Goal: Task Accomplishment & Management: Complete application form

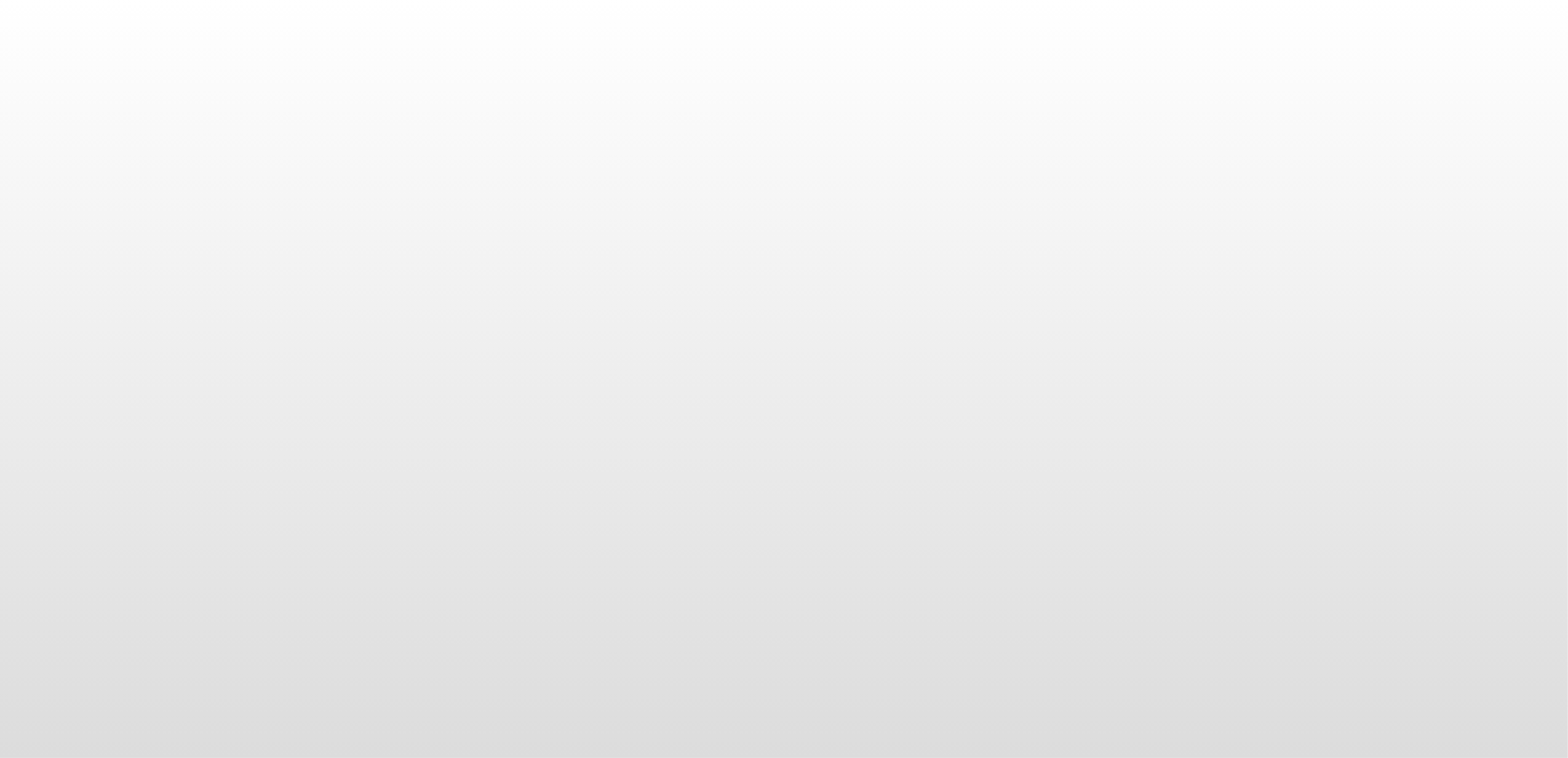
click at [739, 533] on body at bounding box center [784, 379] width 1568 height 758
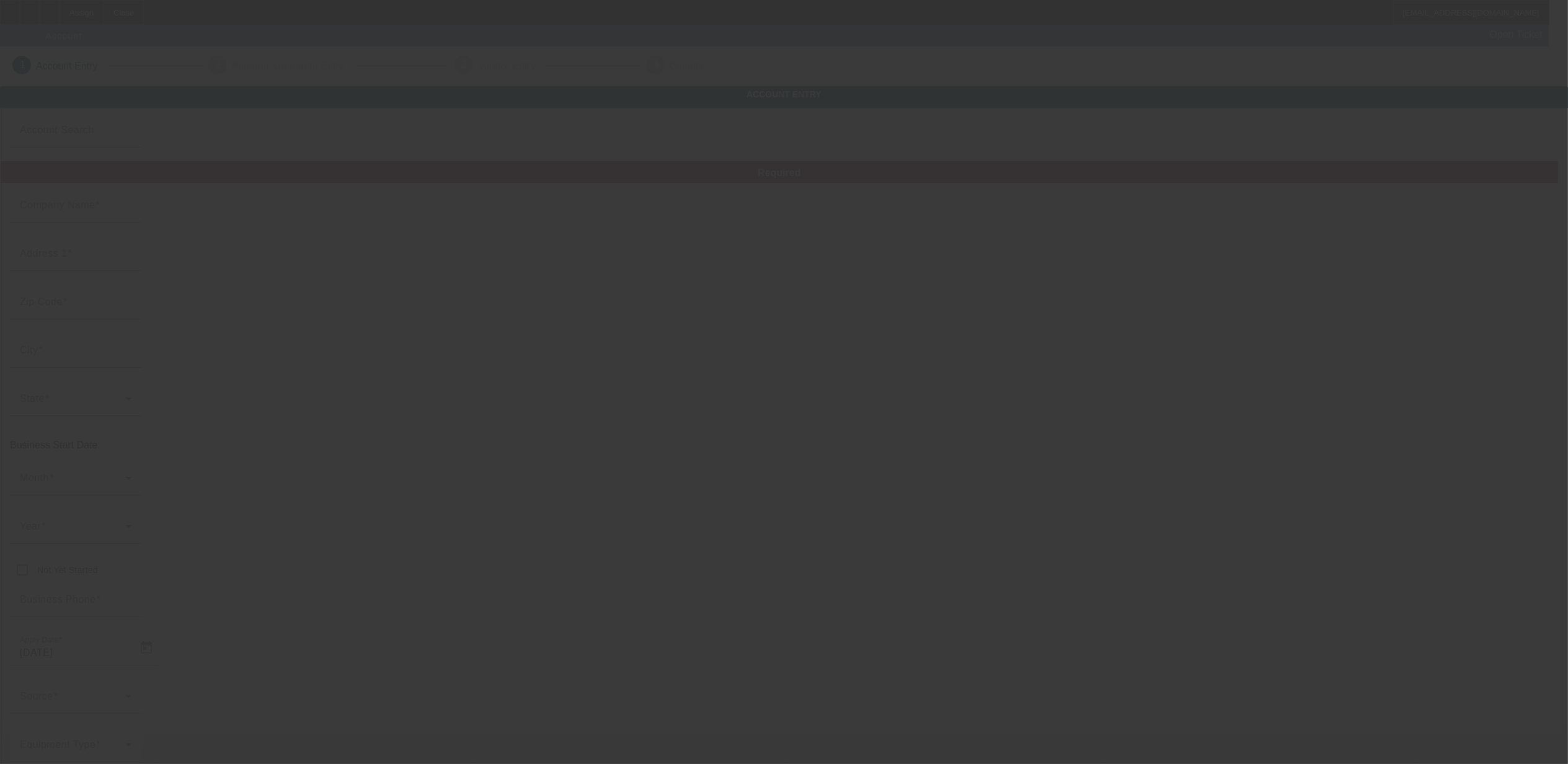
type input "[DATE]"
type input "[PERSON_NAME]'s Waste Services LLC"
type input "[STREET_ADDRESS]"
type input "63385"
type input "[GEOGRAPHIC_DATA]"
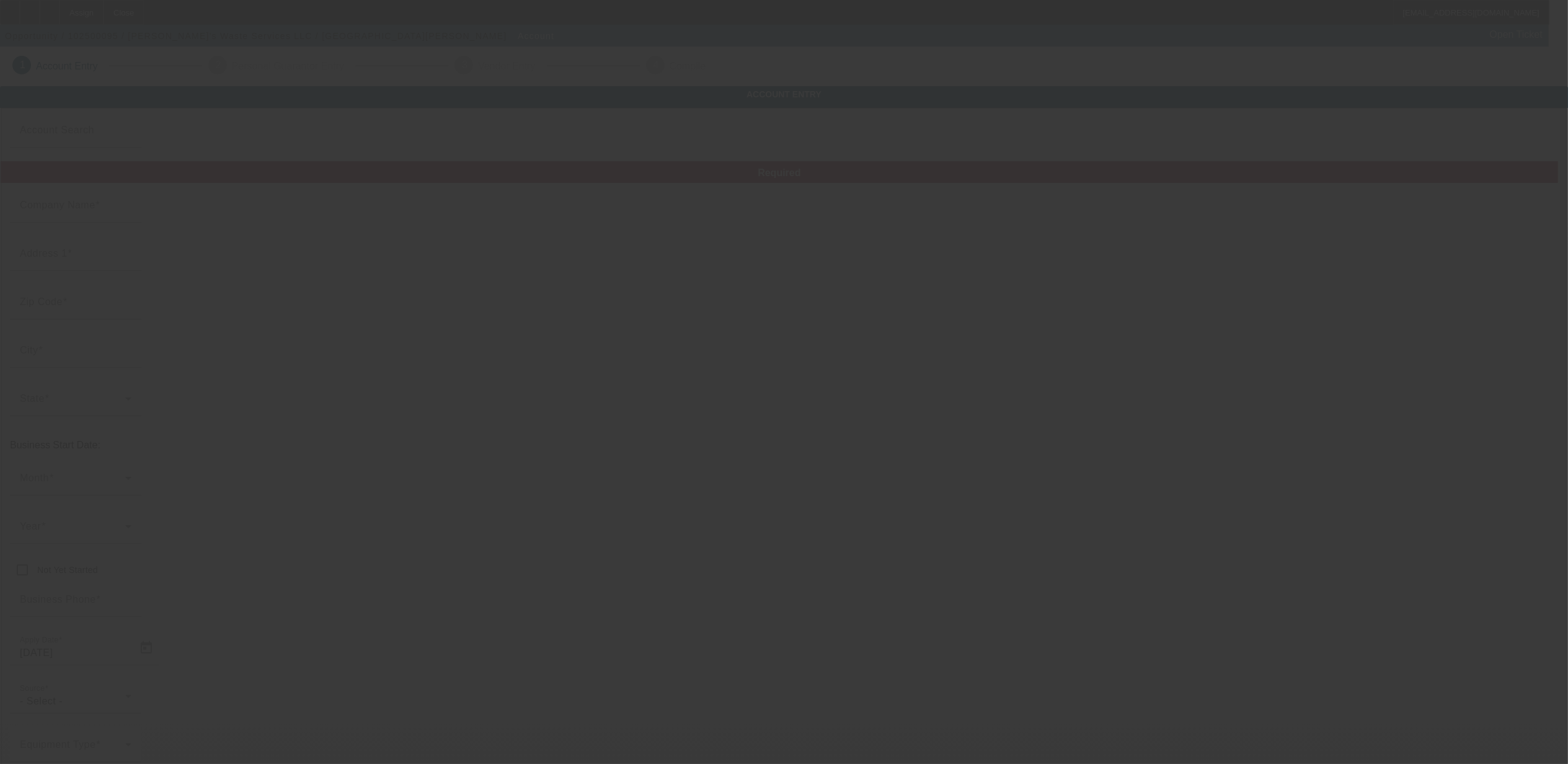
type input "[PHONE_NUMBER]"
type input "[EMAIL_ADDRESS][DOMAIN_NAME]"
type input "Saint [PERSON_NAME]"
type input "[US_EMPLOYER_IDENTIFICATION_NUMBER]"
type input "Portable Toilet Rentals"
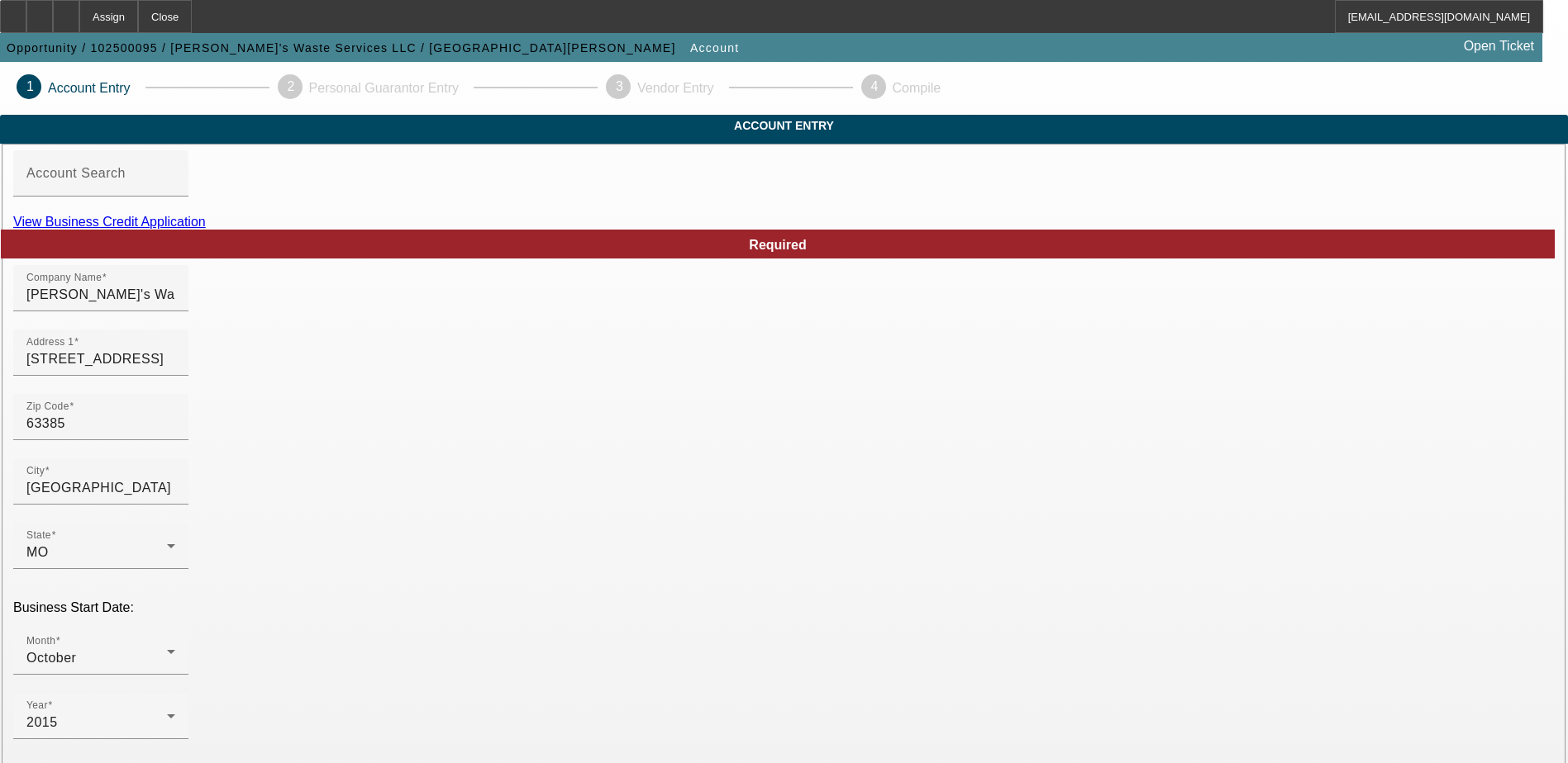
drag, startPoint x: 1960, startPoint y: 0, endPoint x: 184, endPoint y: 332, distance: 1806.8
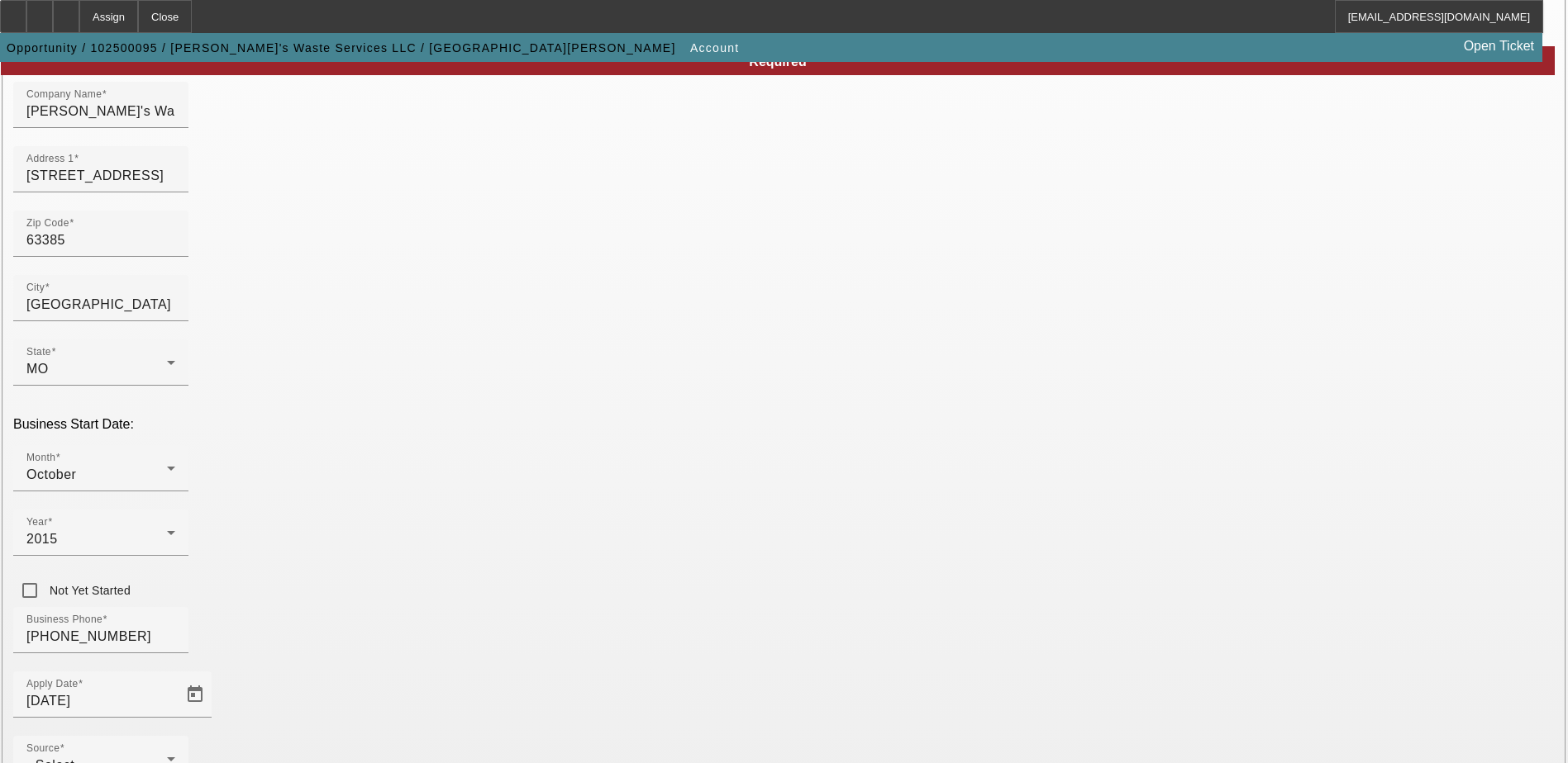
scroll to position [294, 0]
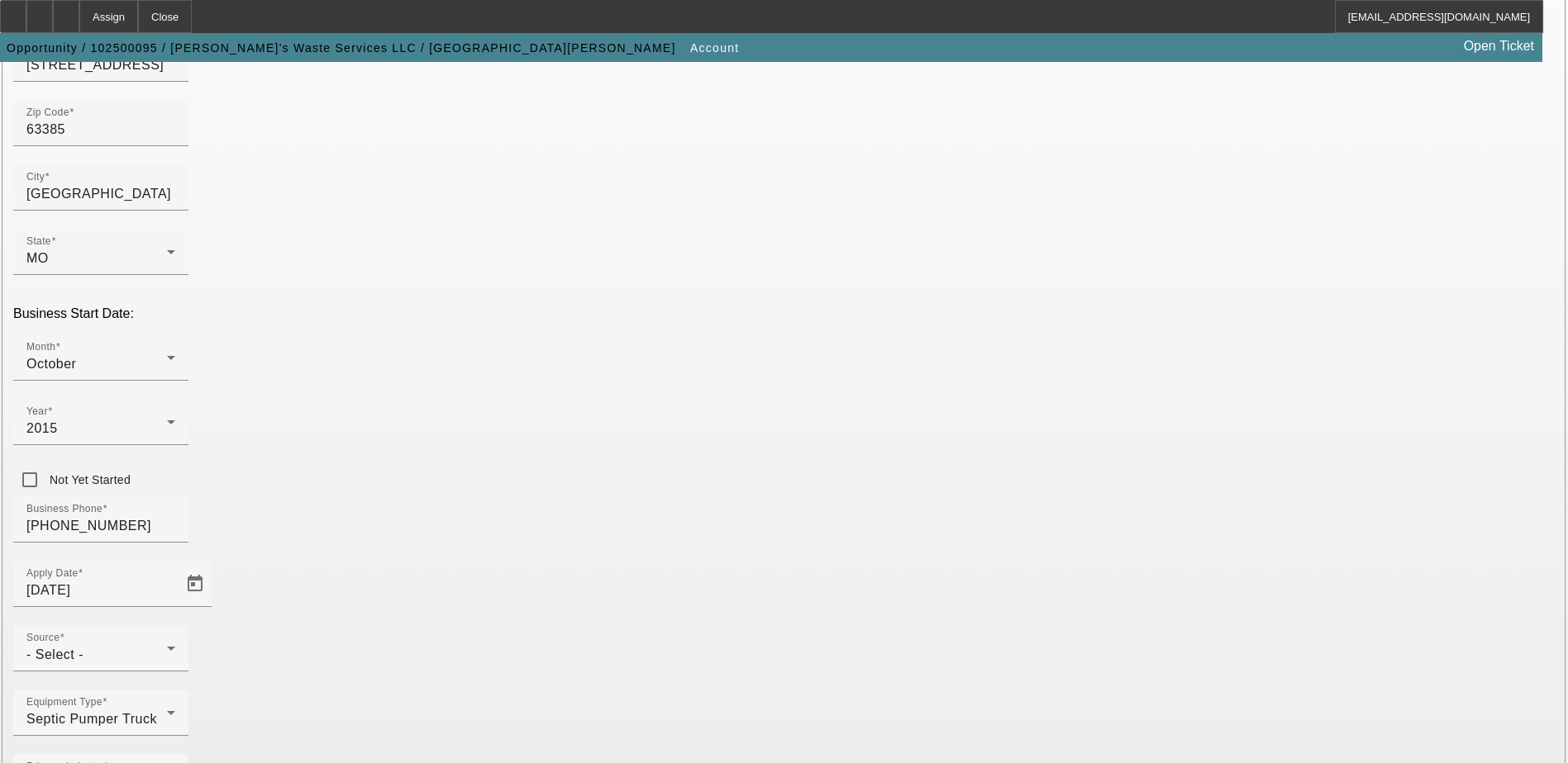
click at [167, 645] on div "- Select -" at bounding box center [97, 655] width 141 height 20
click at [712, 433] on div at bounding box center [784, 381] width 1568 height 763
click at [181, 638] on icon at bounding box center [170, 648] width 20 height 20
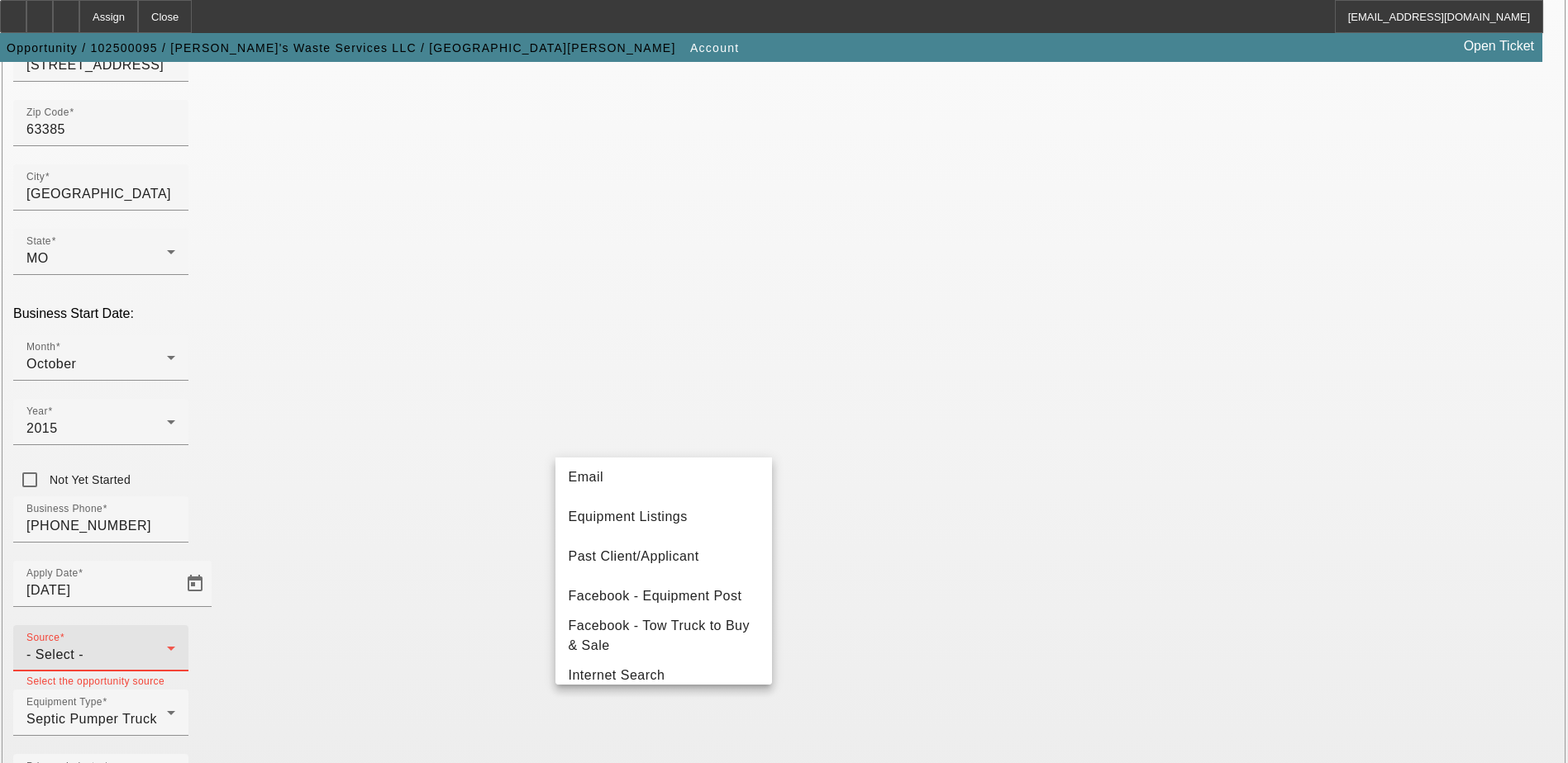
scroll to position [248, 0]
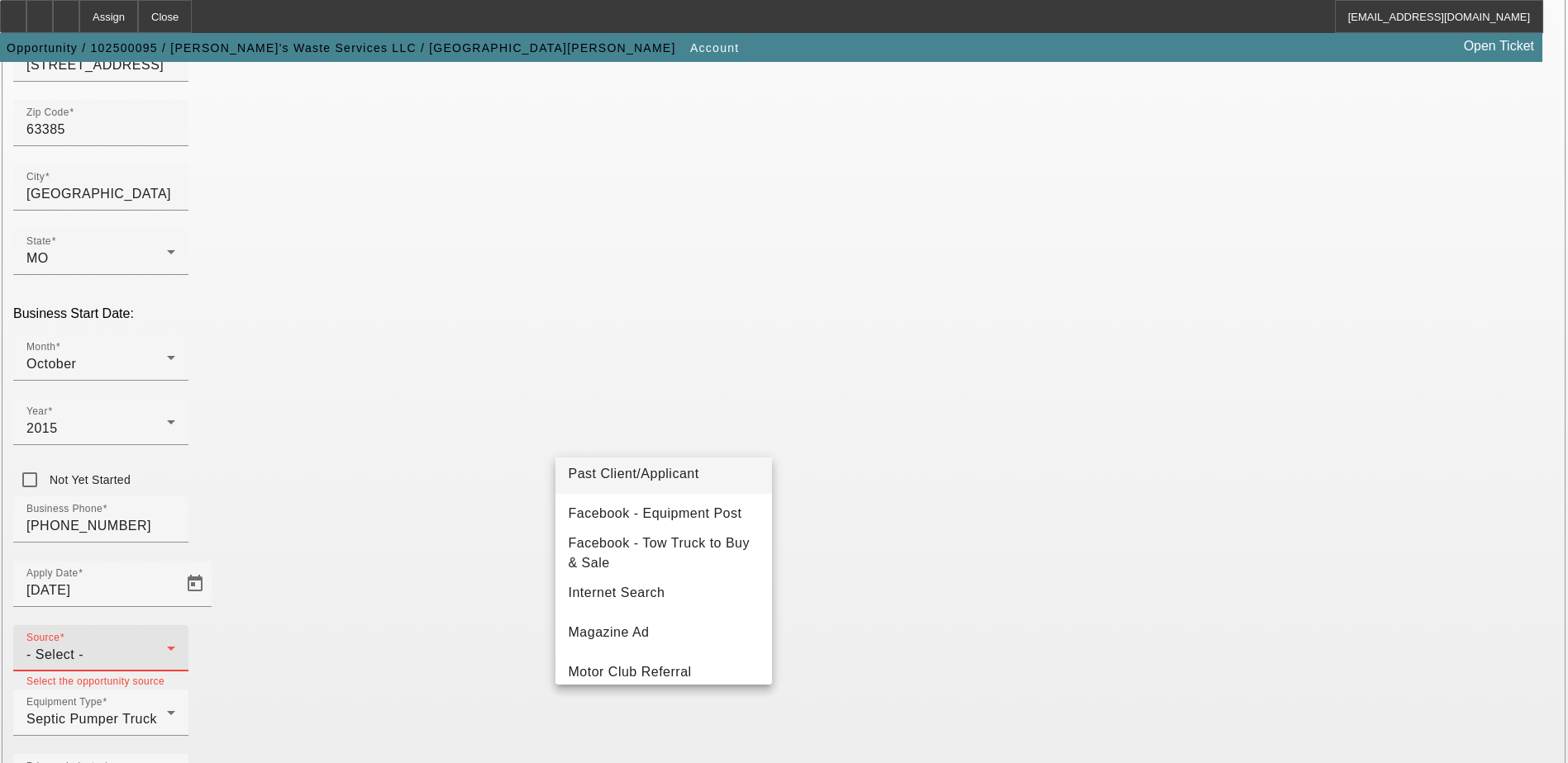
click at [677, 478] on span "Past Client/Applicant" at bounding box center [633, 474] width 131 height 20
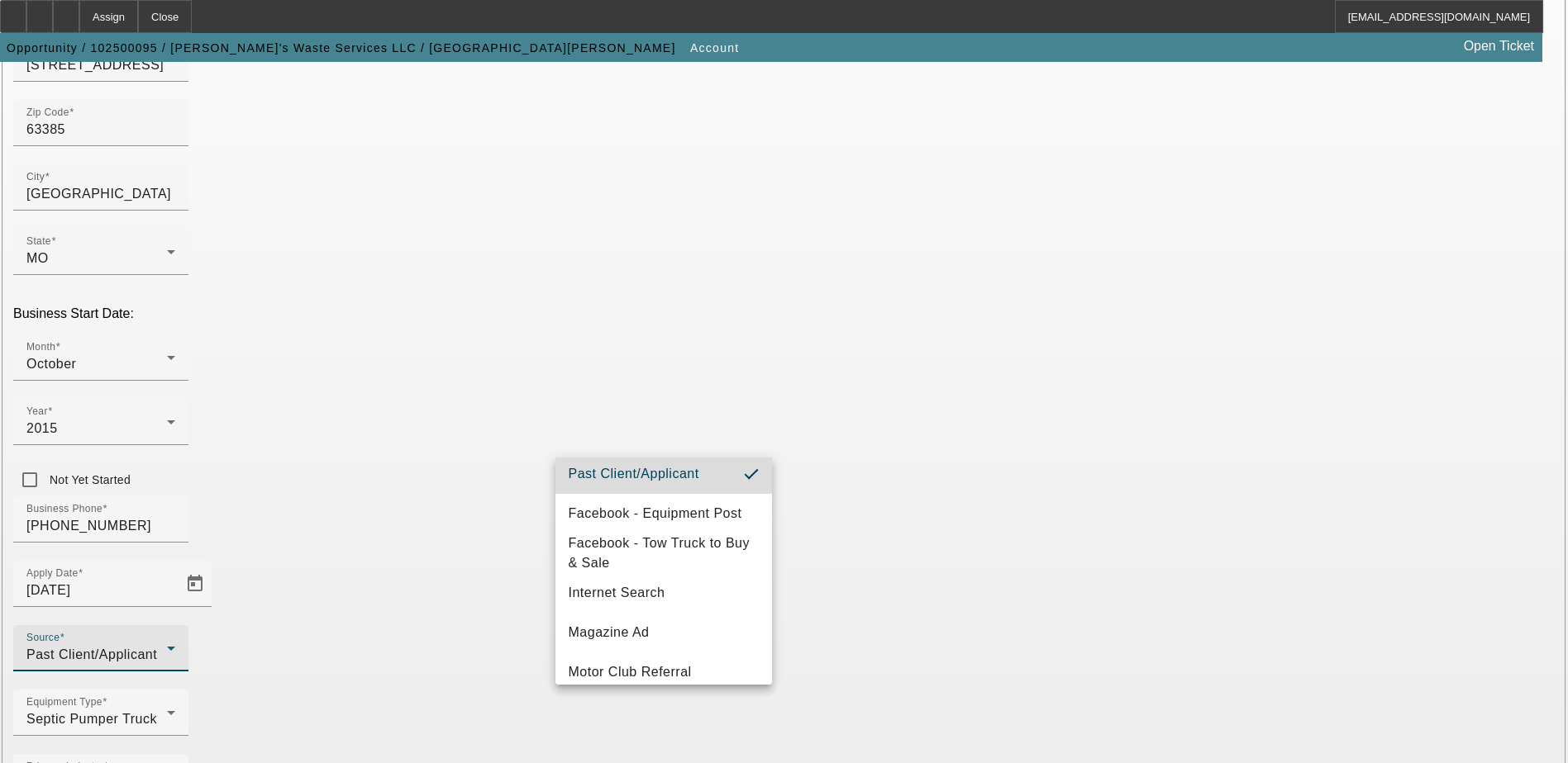
scroll to position [0, 0]
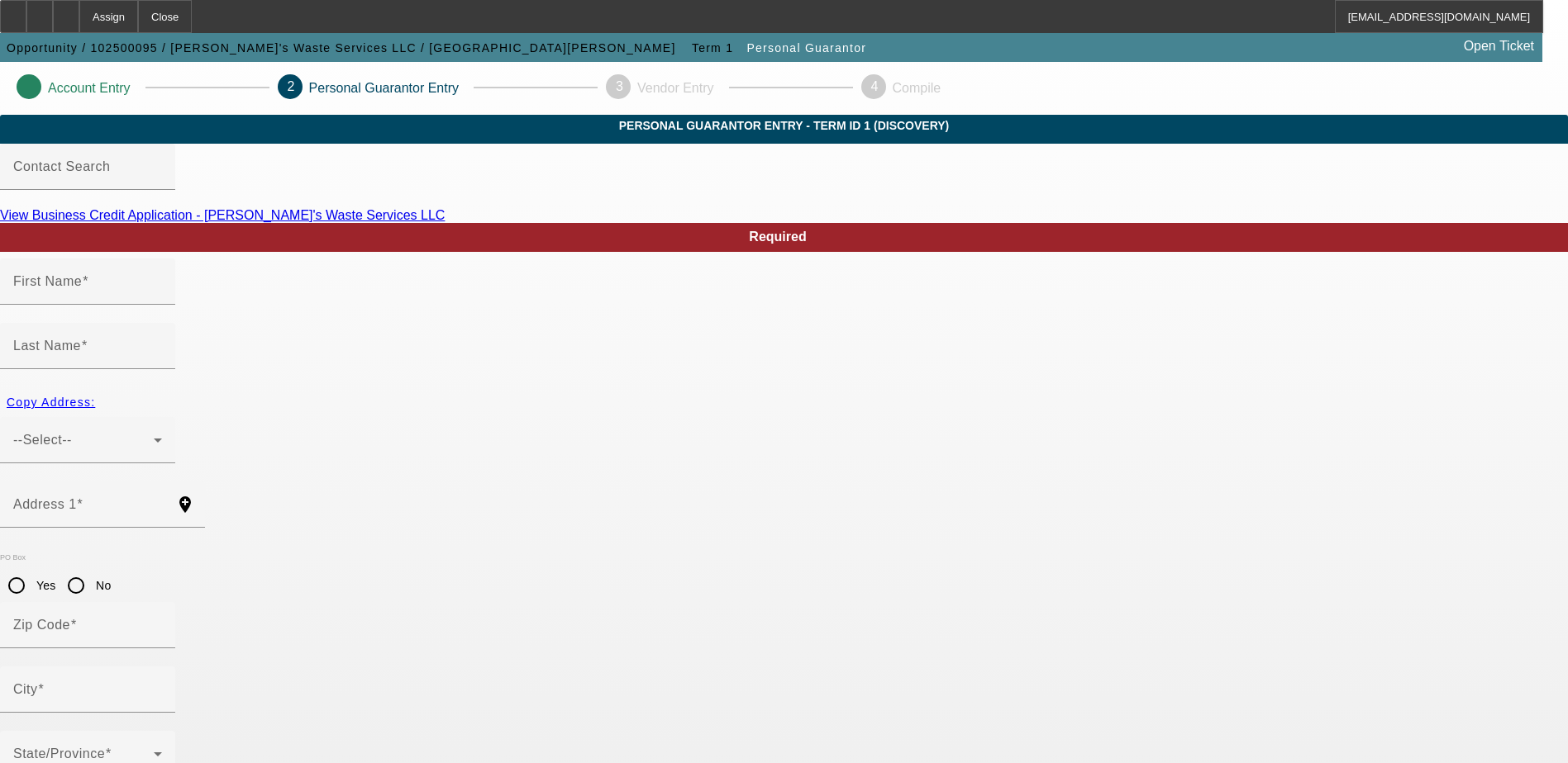
type input "Charlene"
type input "Endsley"
type input "310 Sonnet Circle"
radio input "true"
type input "63385"
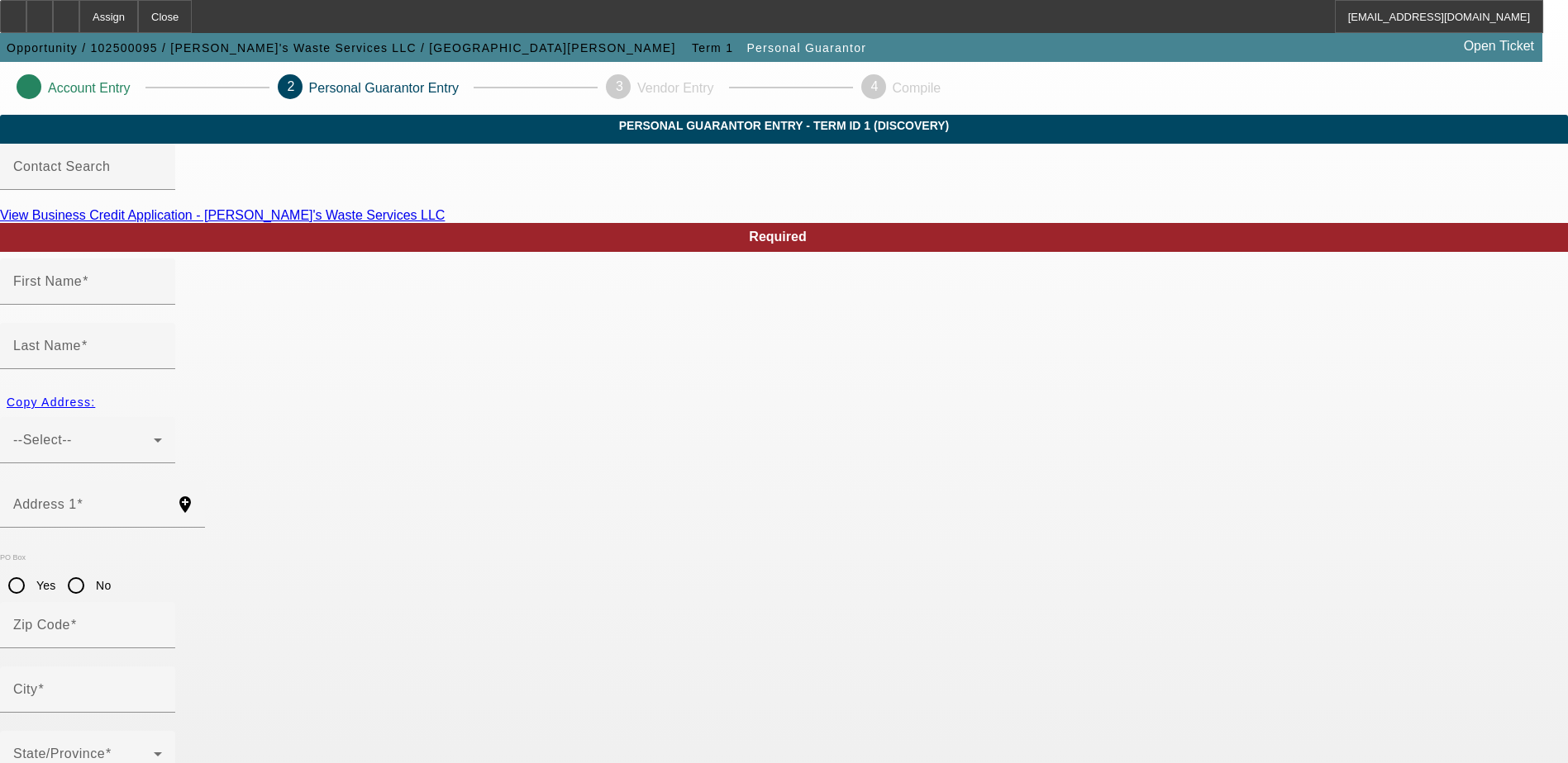
type input "Wentzville"
type input "(636) 677-8889"
type input "50"
type input "500-66-5596"
type input "cwsportabletoilets@yahoo.com"
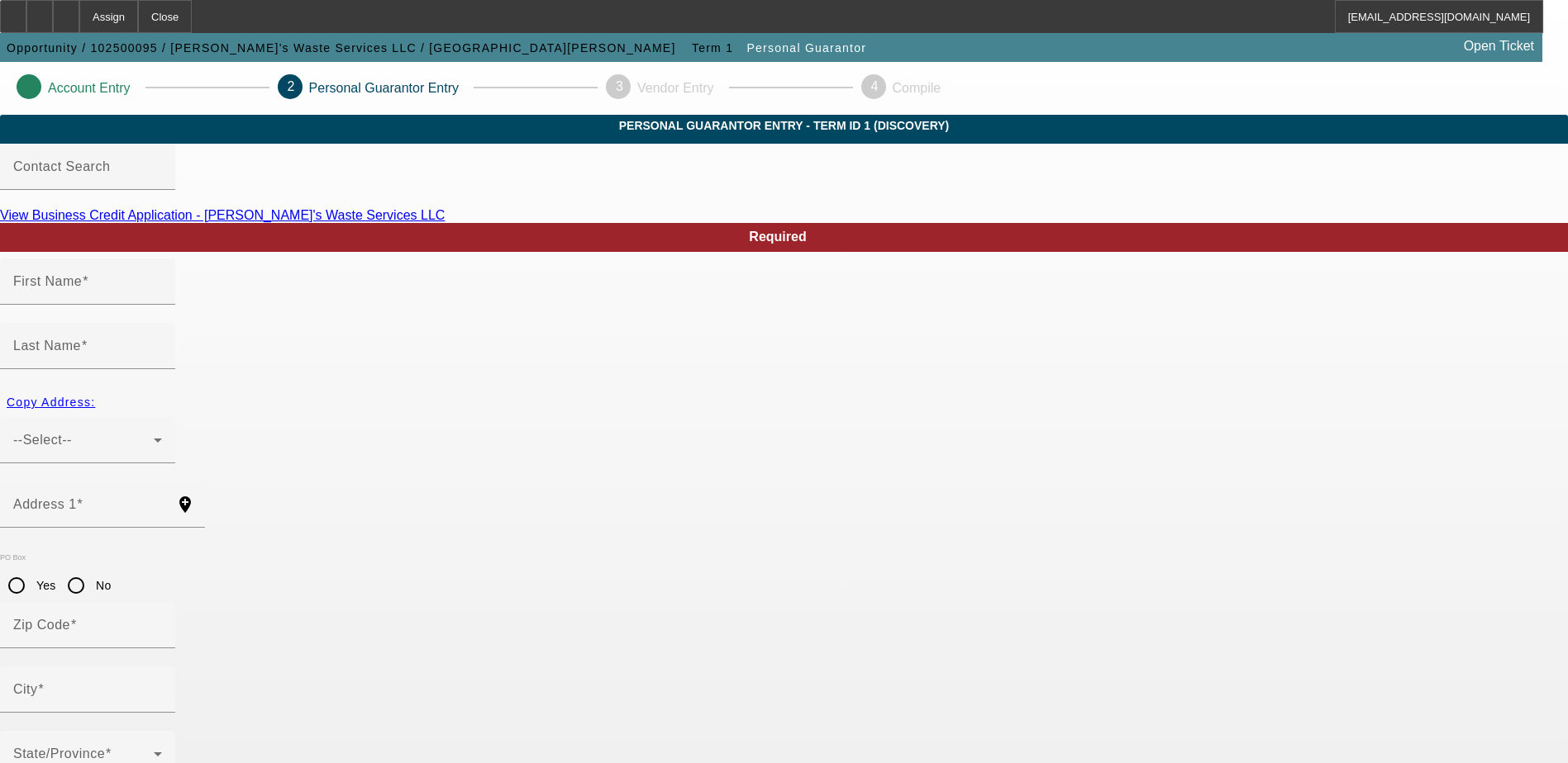
type input "$0.00"
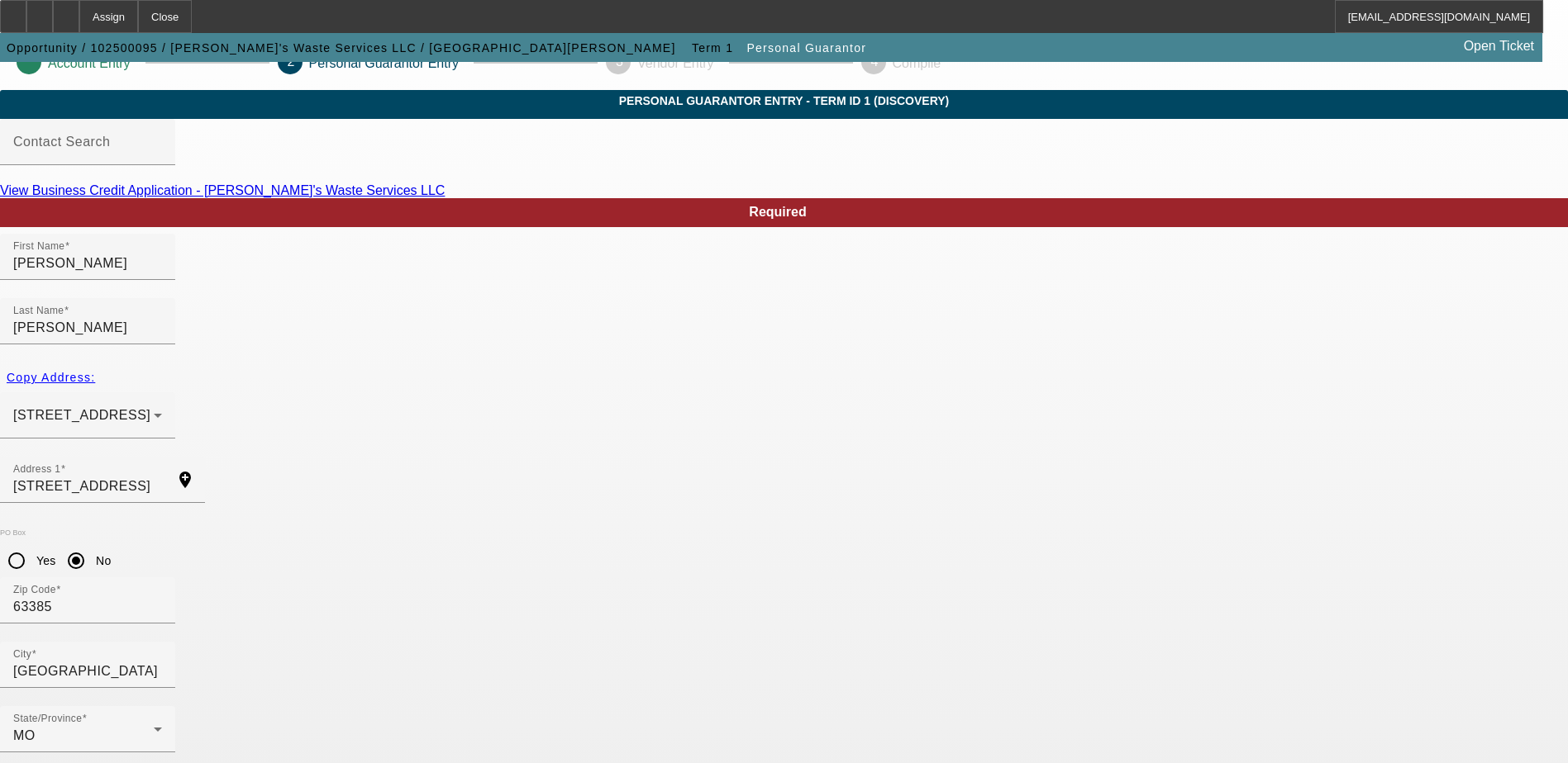
scroll to position [45, 0]
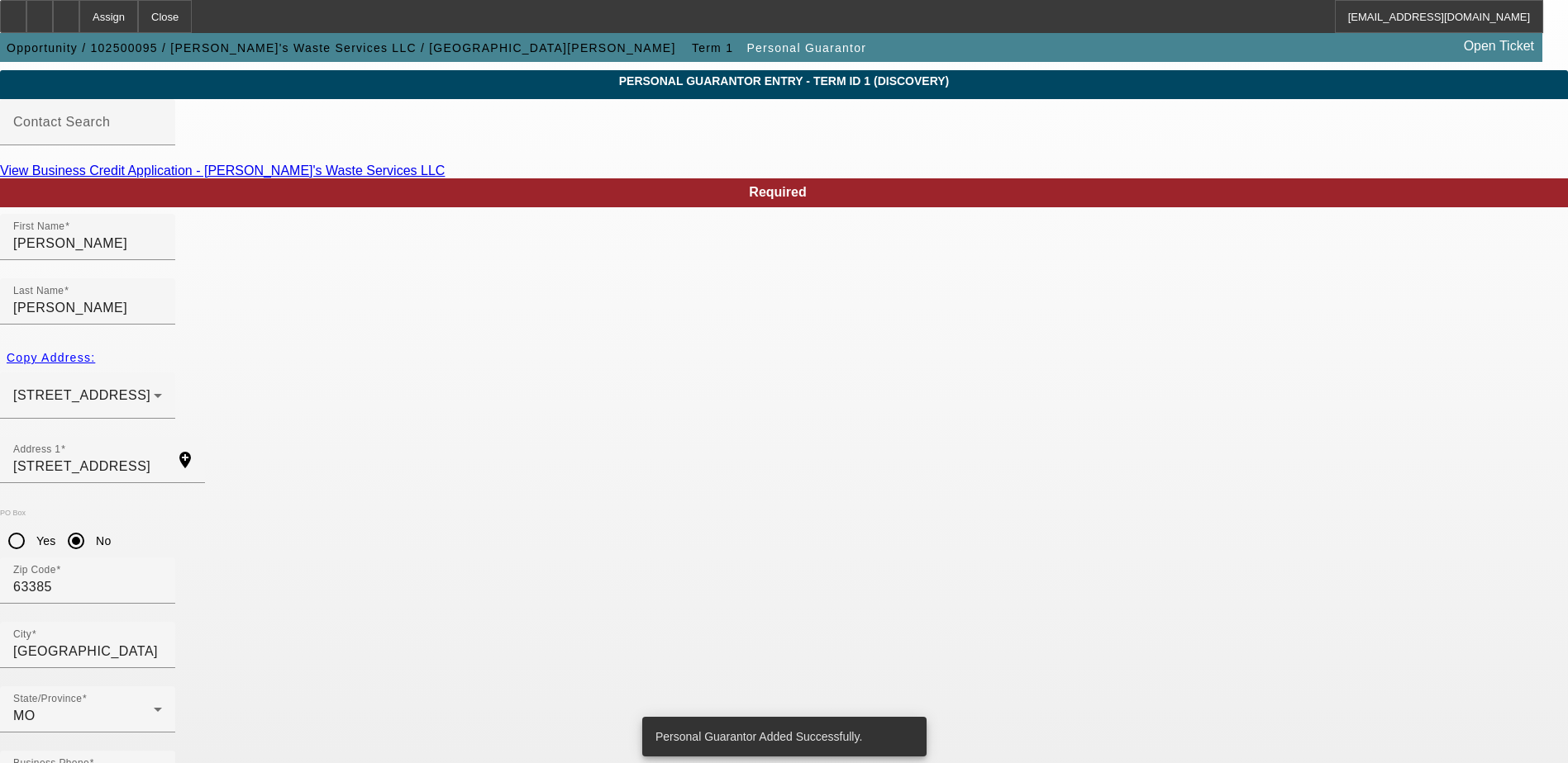
scroll to position [0, 0]
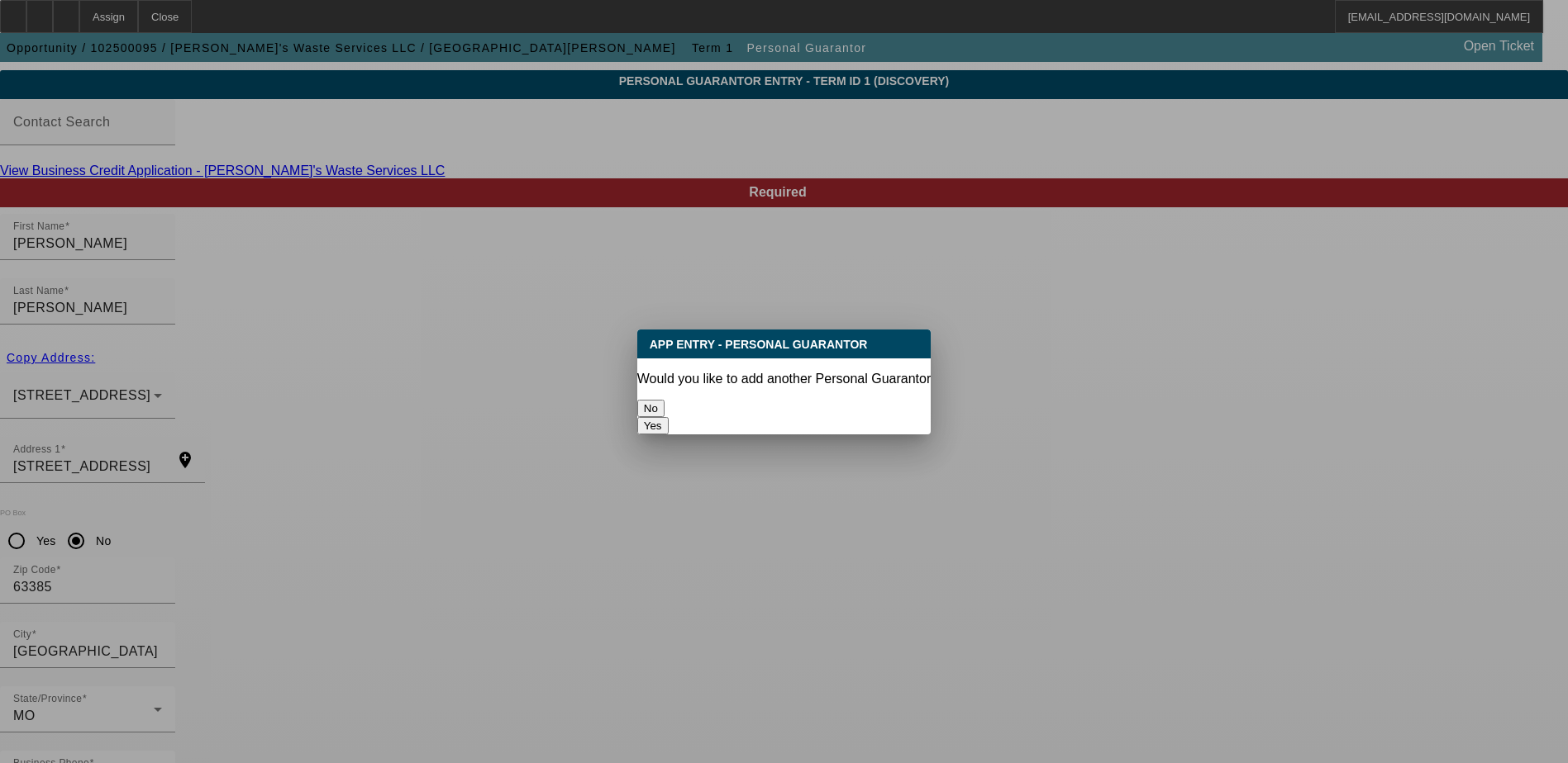
click at [664, 399] on button "No" at bounding box center [650, 408] width 27 height 18
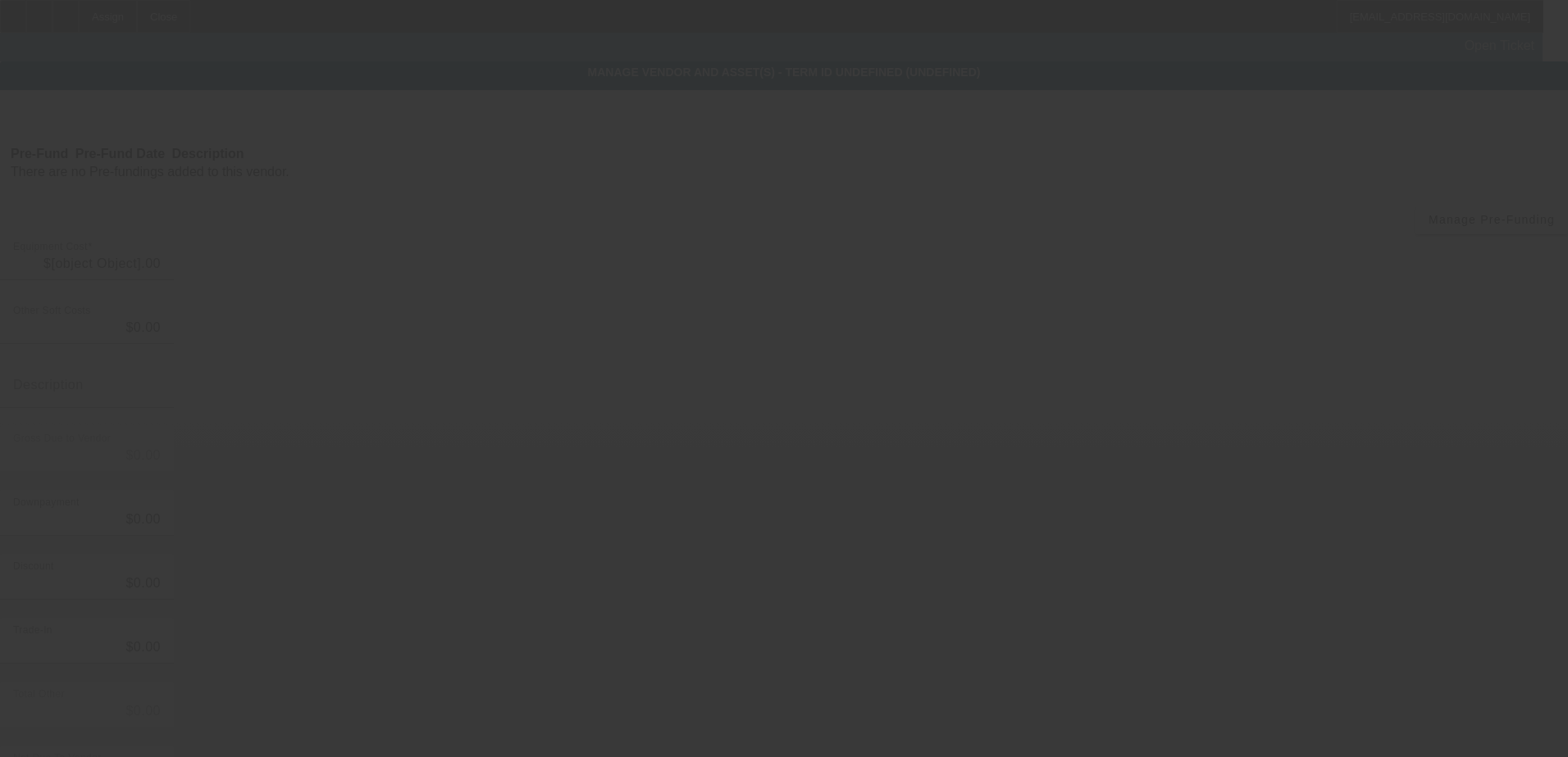
type input "$65,000.00"
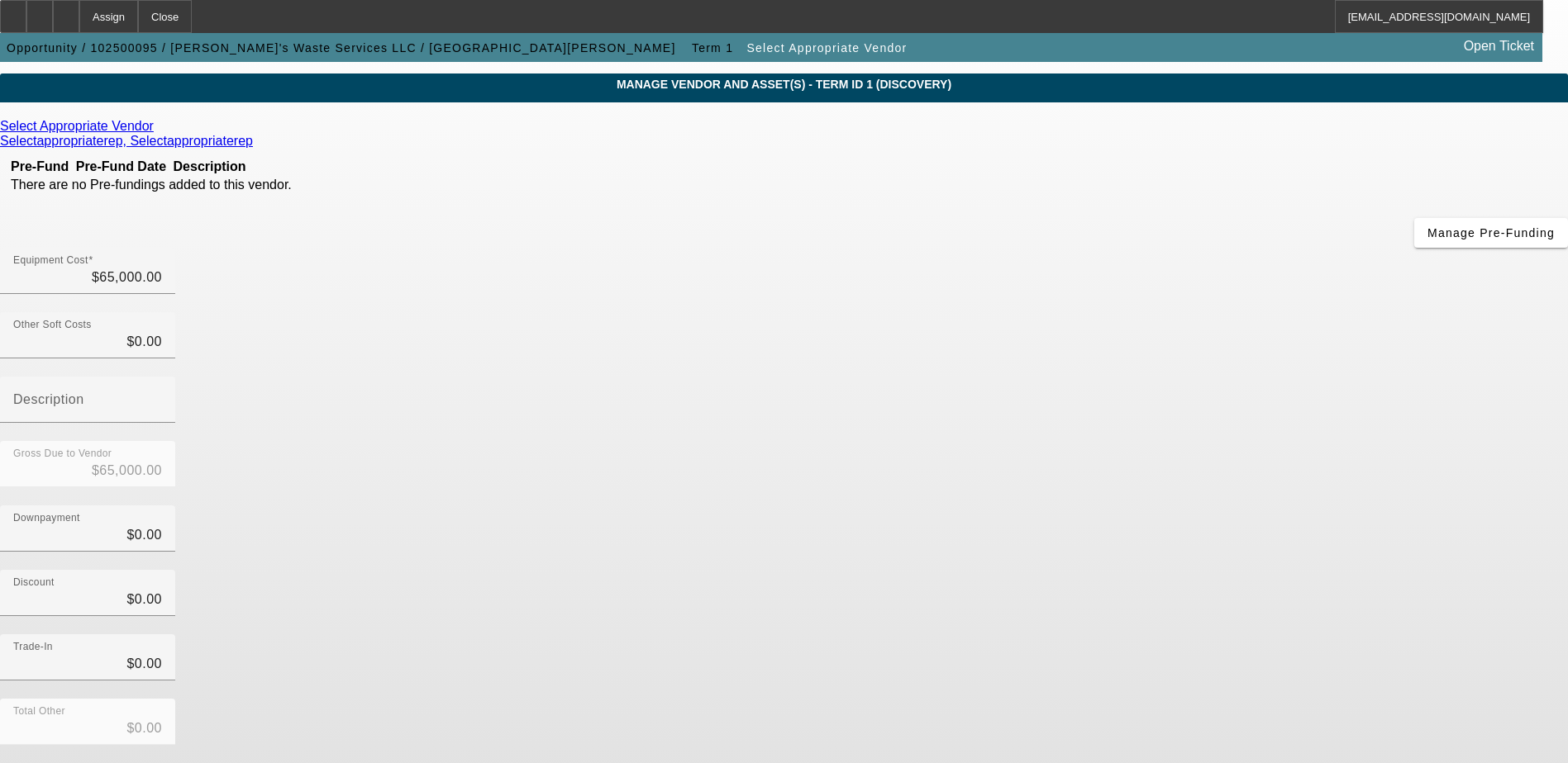
scroll to position [80, 0]
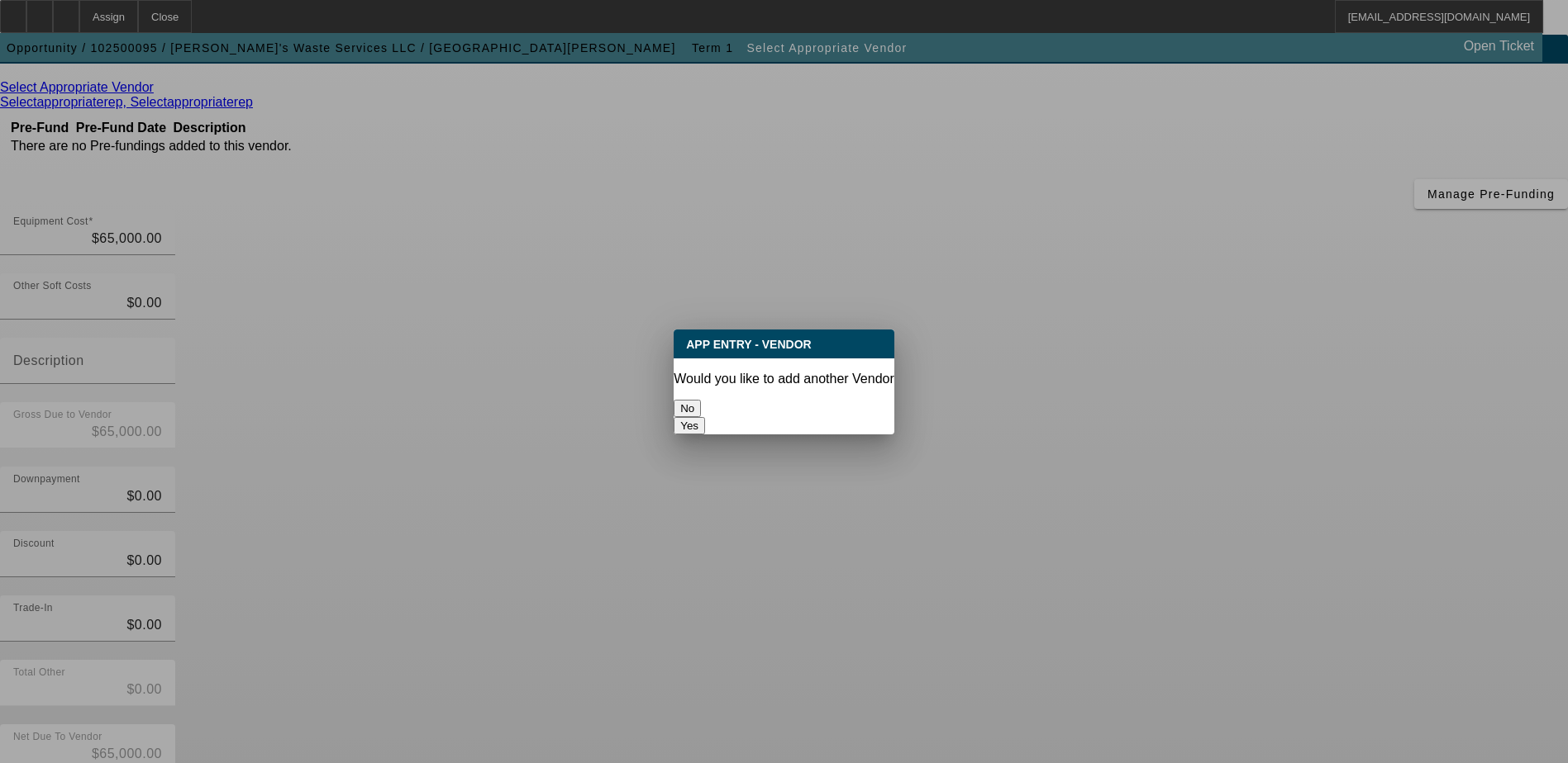
scroll to position [0, 0]
click at [701, 402] on button "No" at bounding box center [687, 408] width 27 height 18
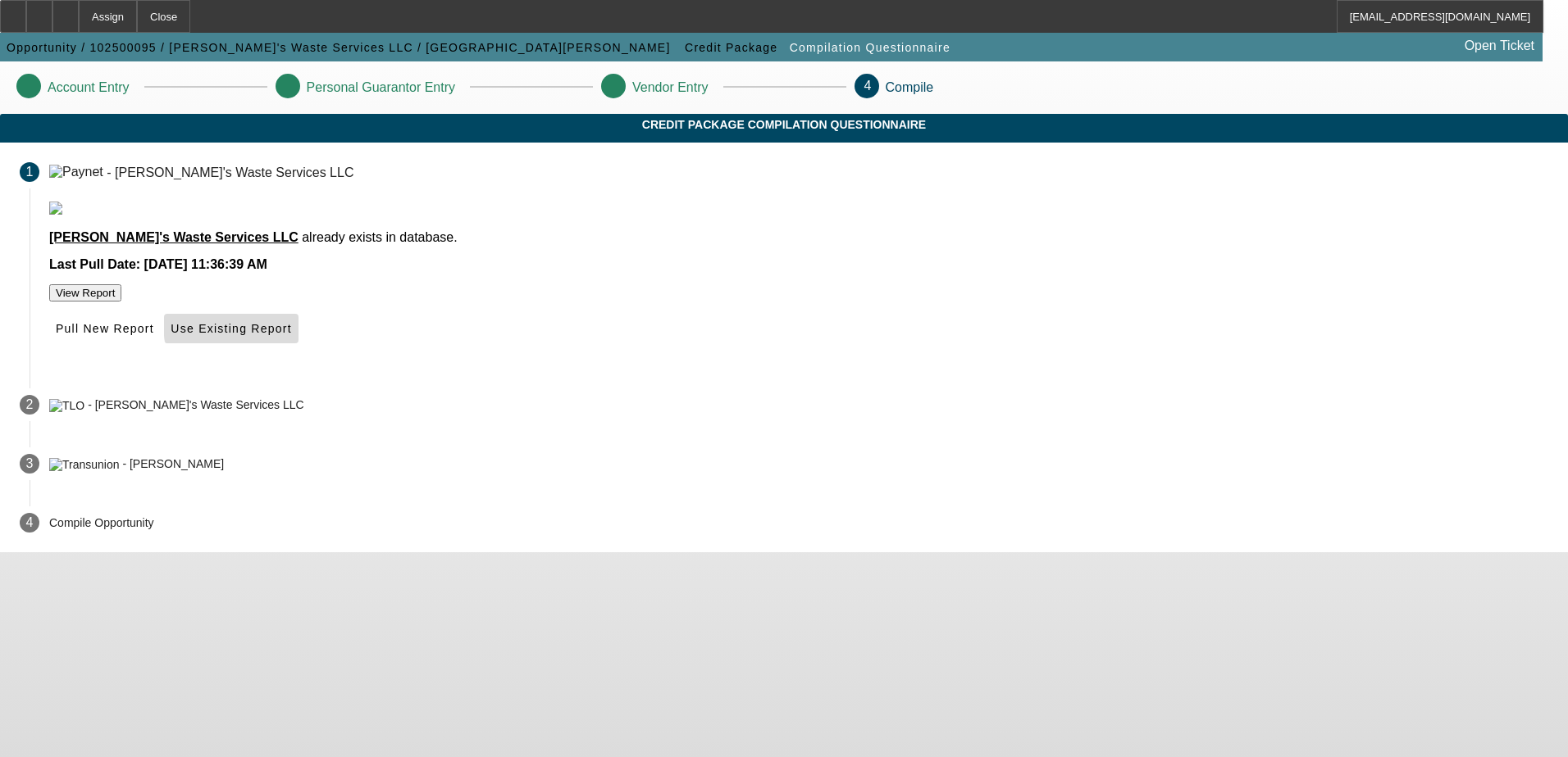
click at [291, 335] on span "Use Existing Report" at bounding box center [231, 328] width 120 height 13
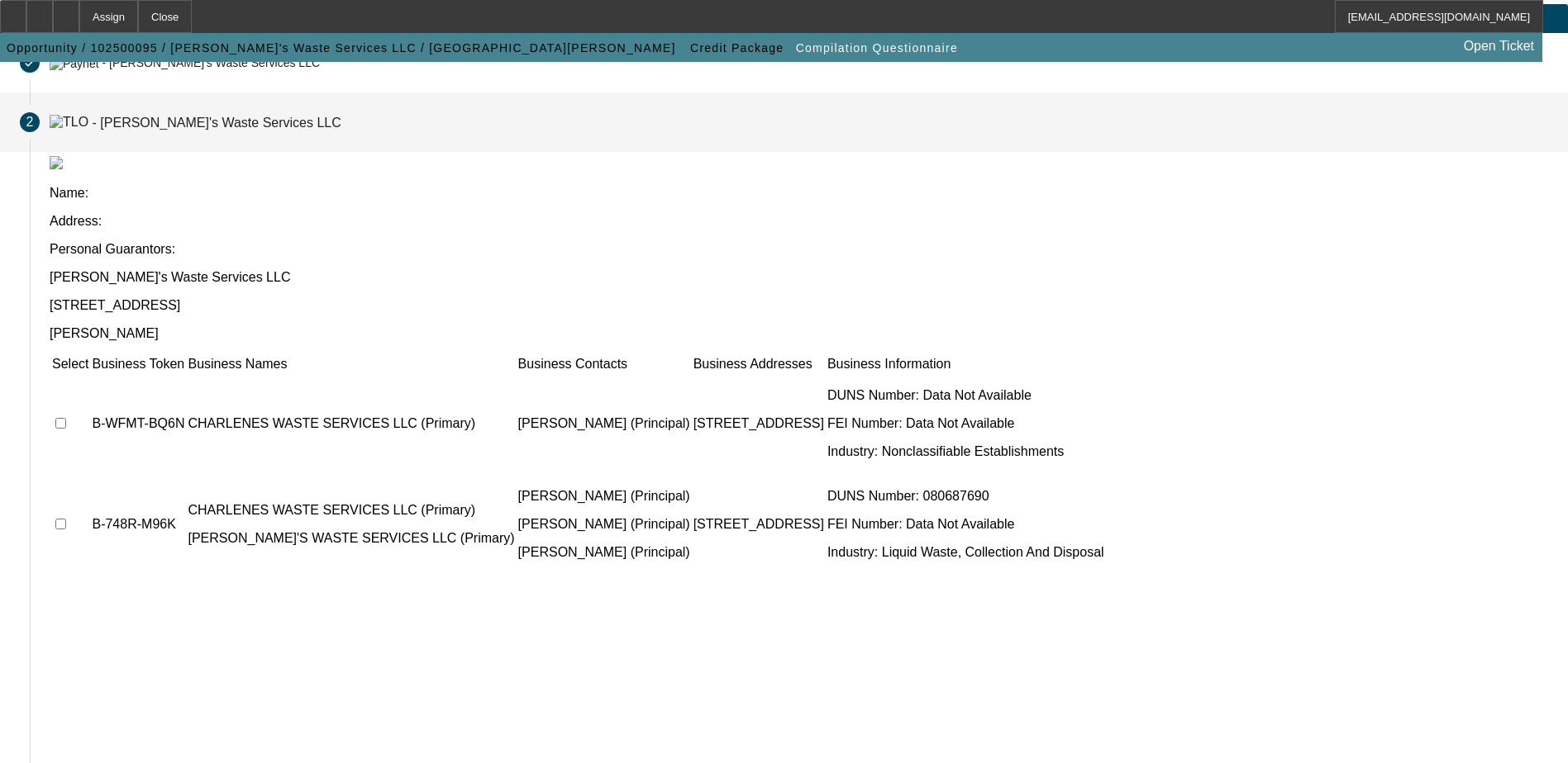
scroll to position [210, 0]
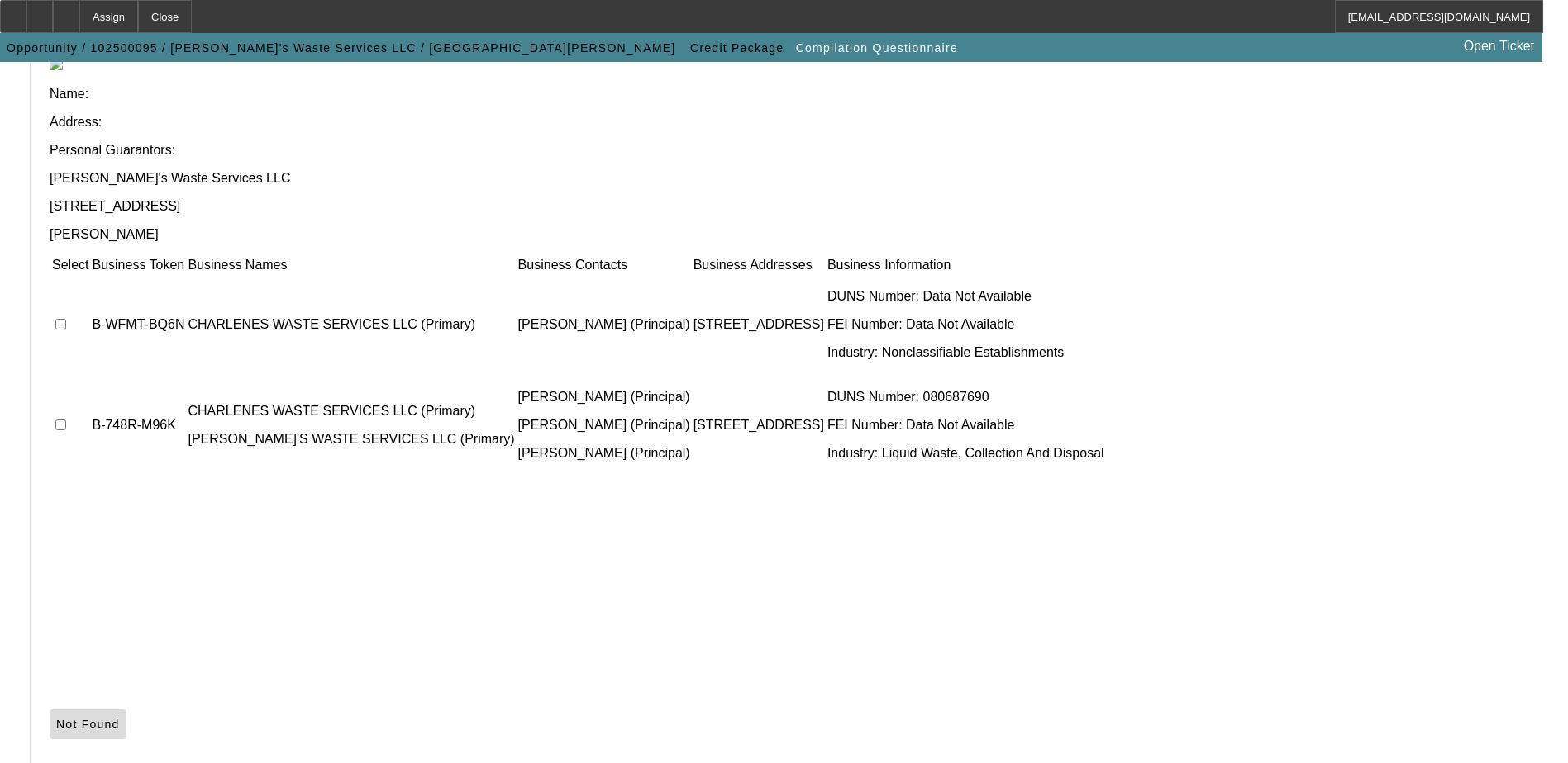
click at [56, 717] on icon at bounding box center [56, 723] width 0 height 13
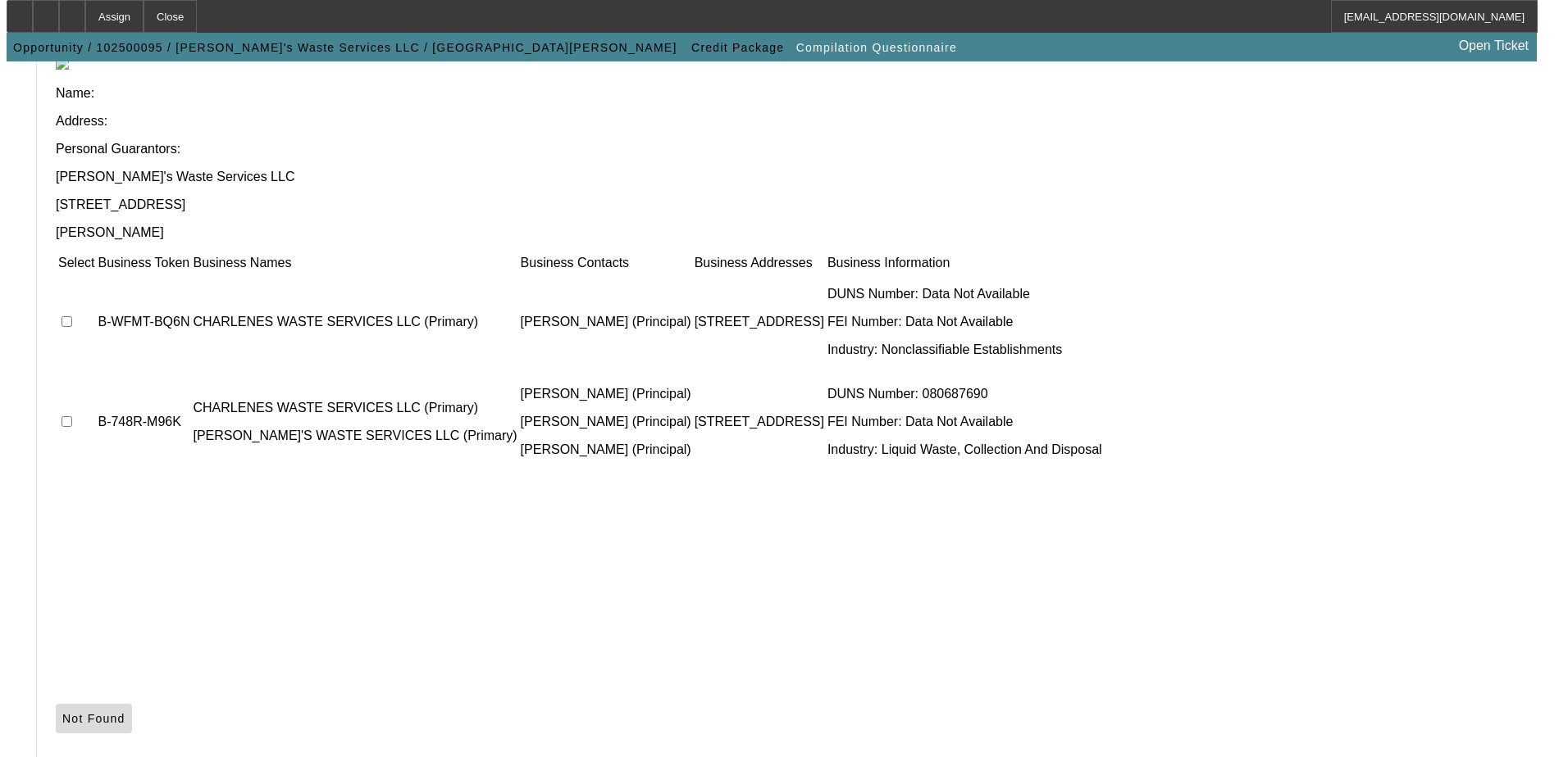
scroll to position [0, 0]
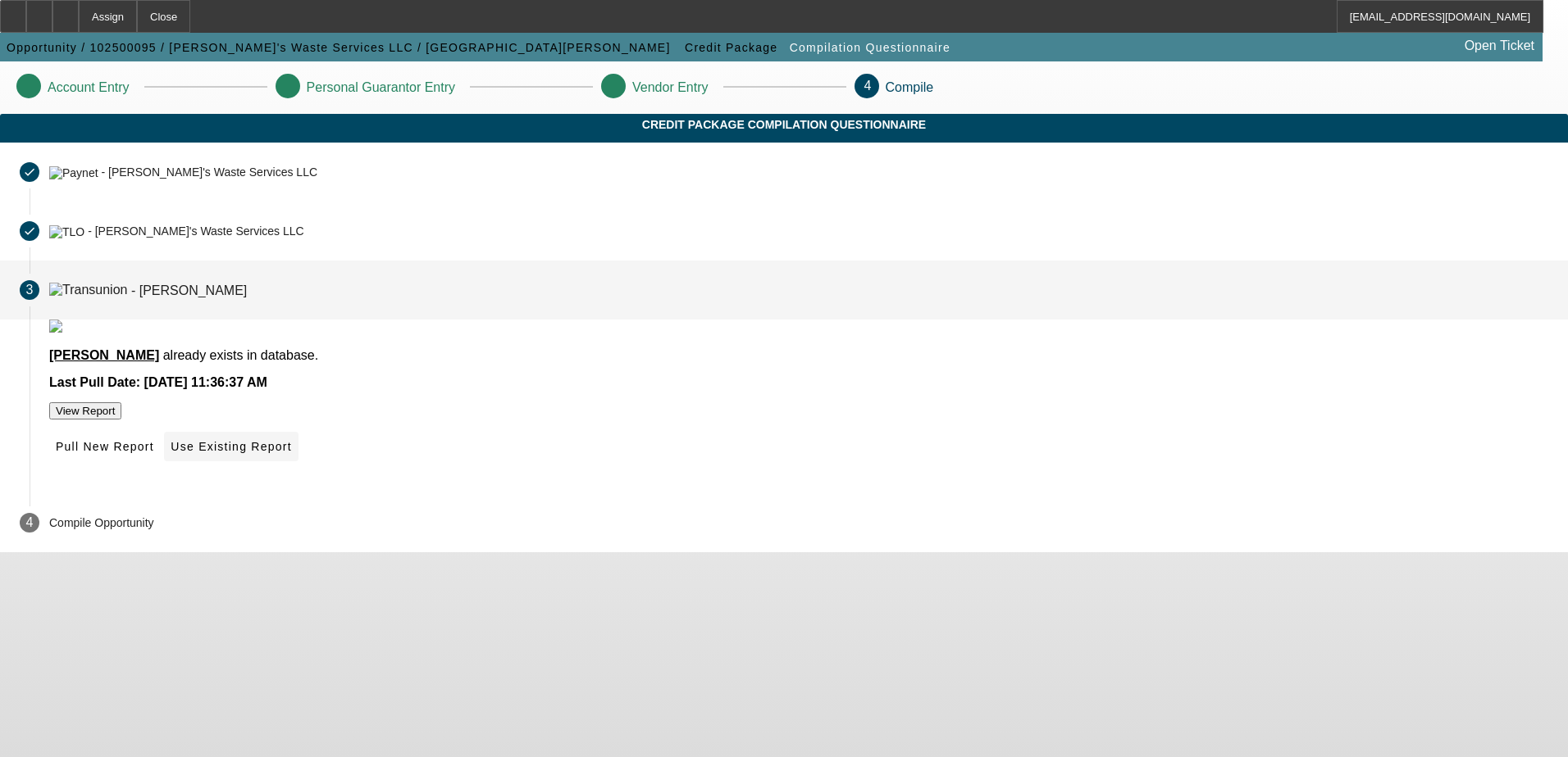
click at [291, 453] on span "Use Existing Report" at bounding box center [231, 446] width 120 height 13
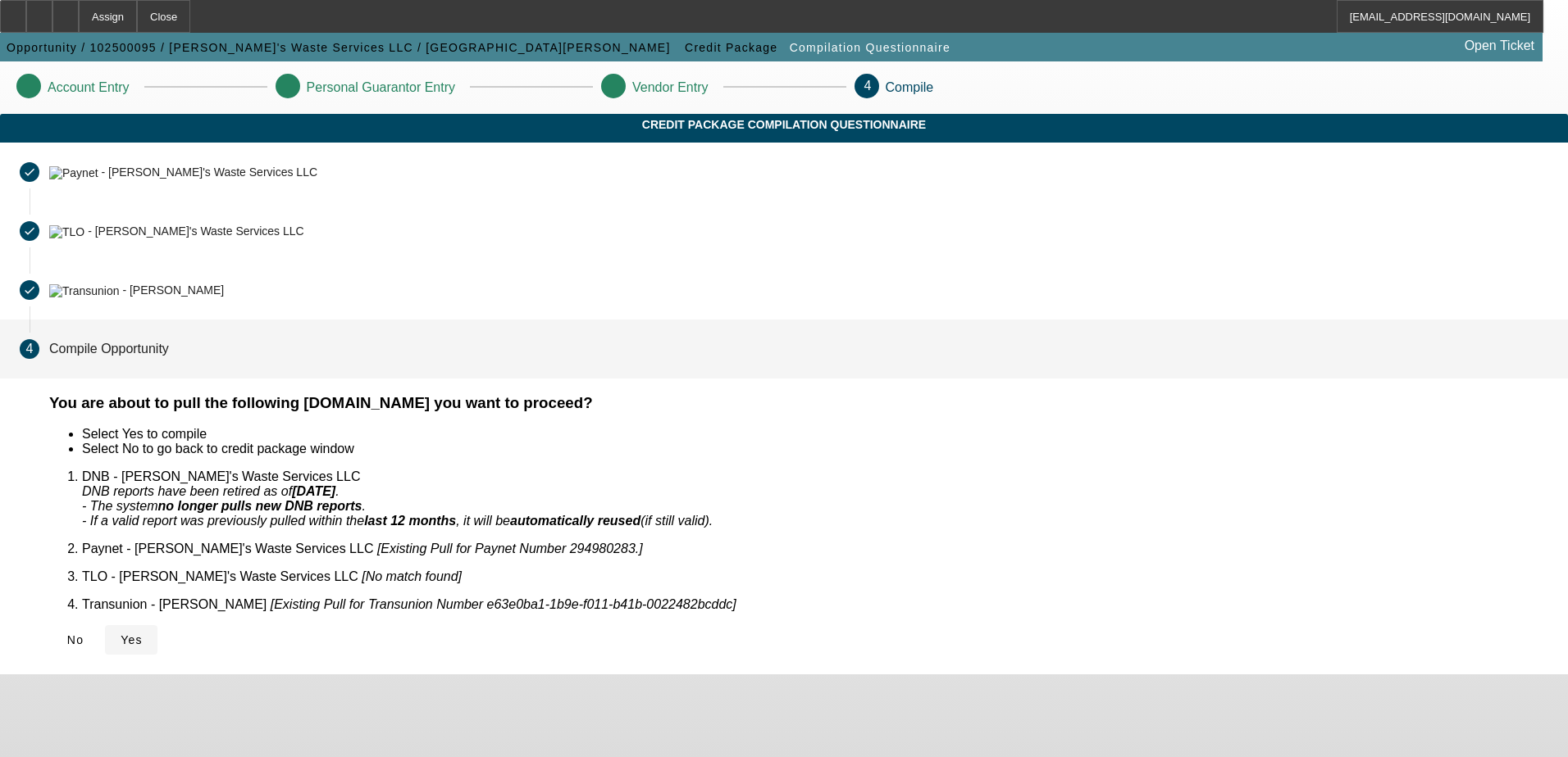
click at [143, 633] on span "Yes" at bounding box center [131, 639] width 22 height 13
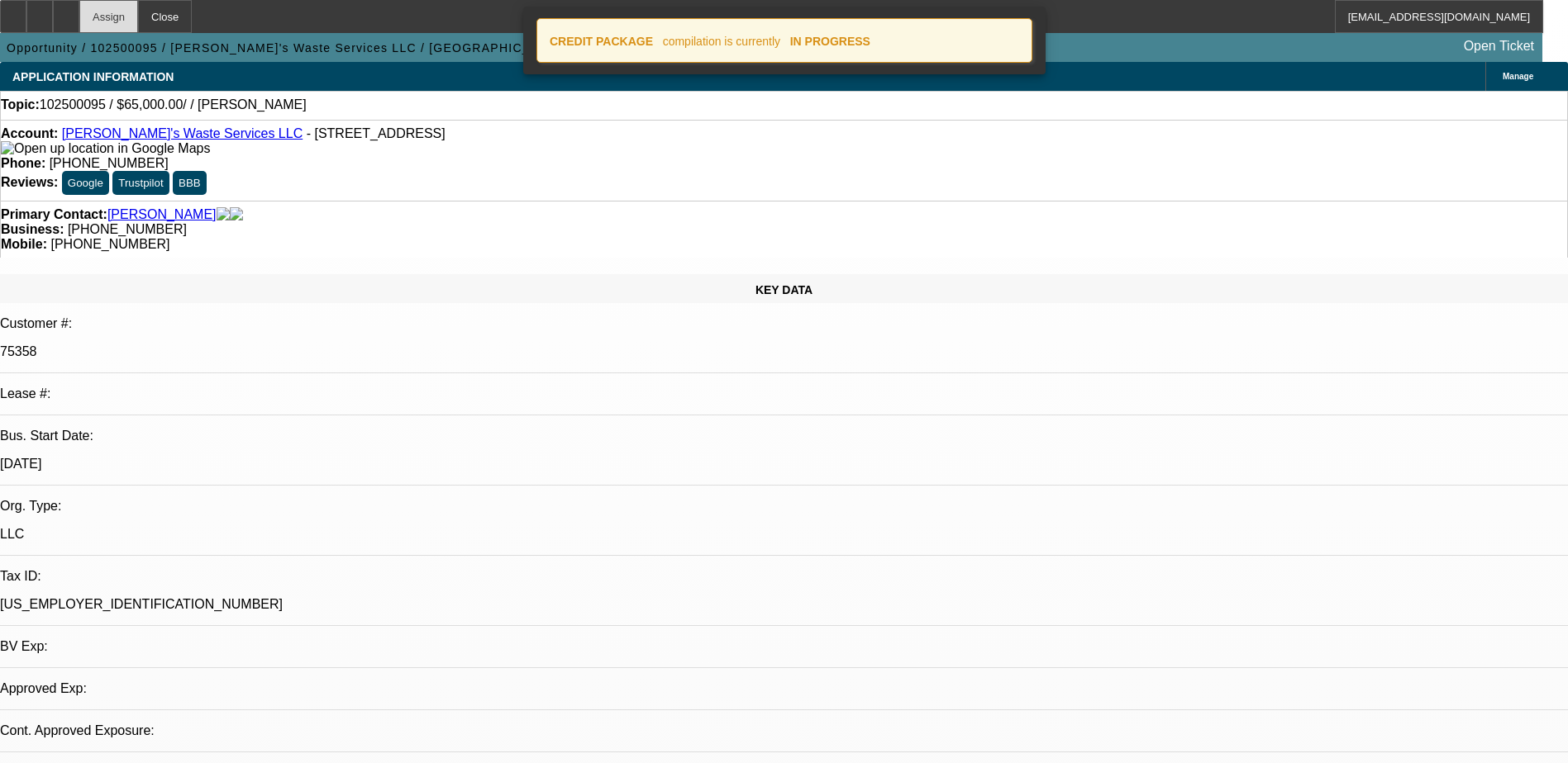
select select "0"
select select "2"
select select "0.1"
select select "4"
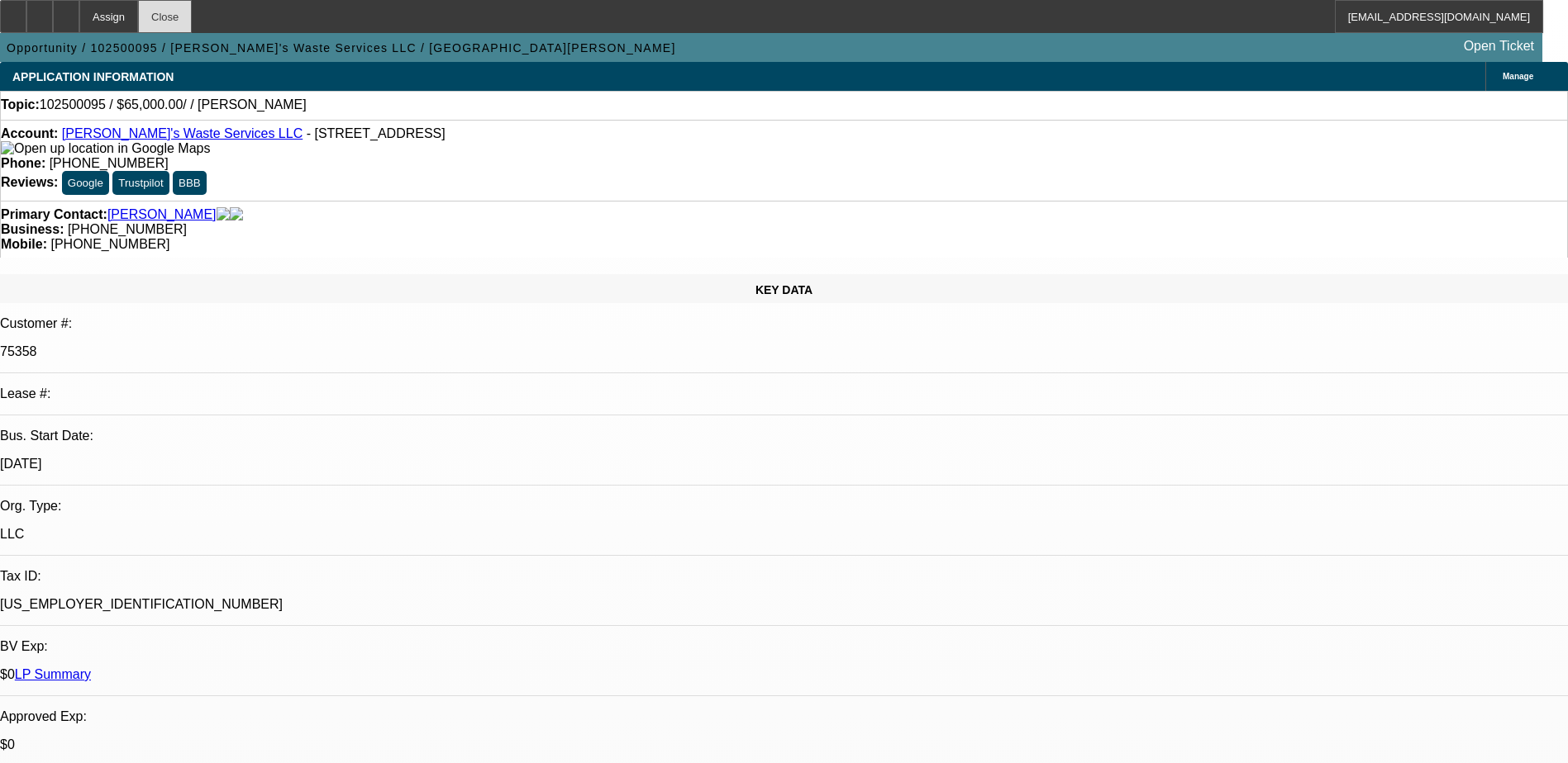
click at [191, 22] on div "Close" at bounding box center [164, 17] width 54 height 33
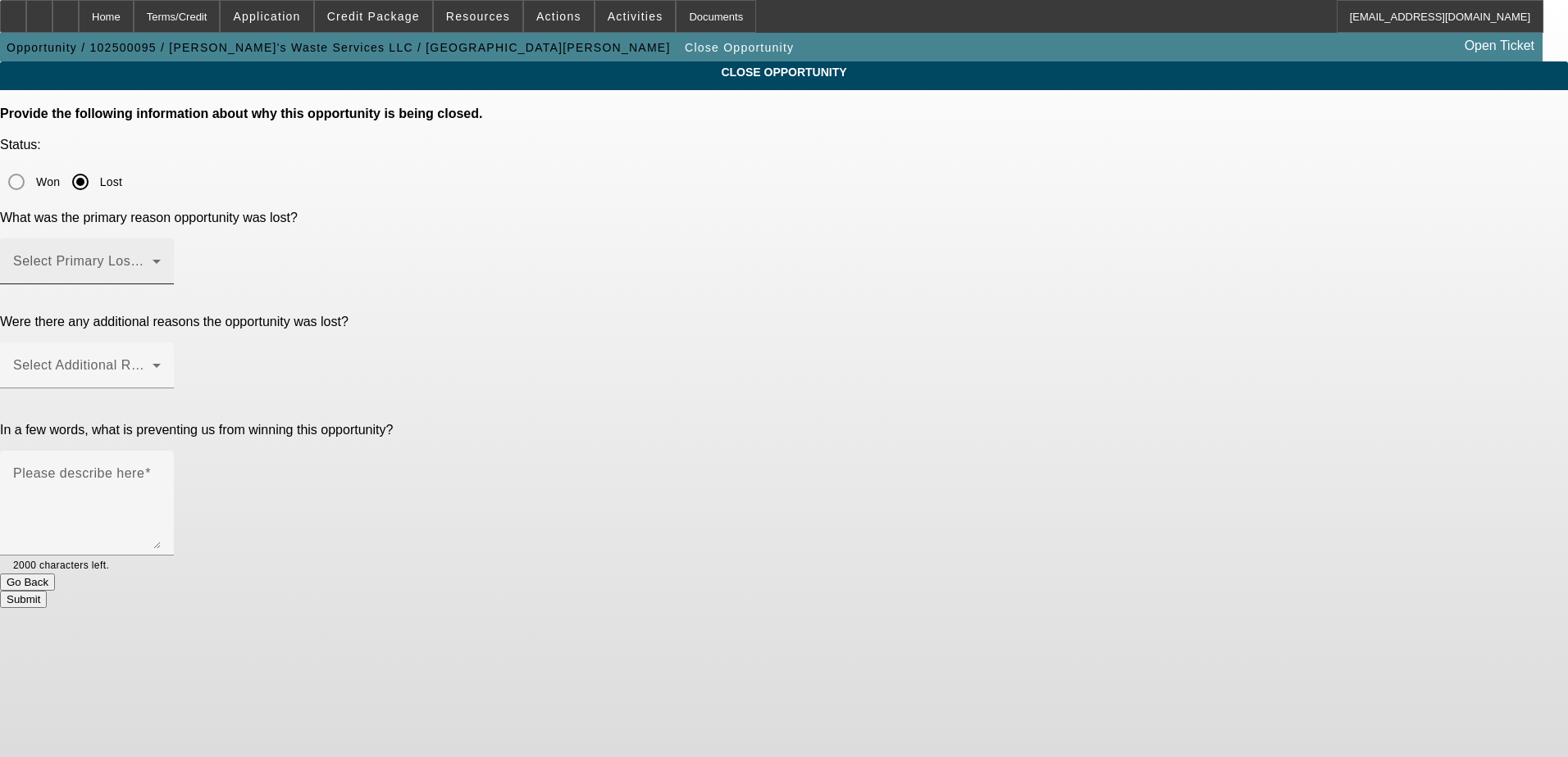
click at [153, 258] on span at bounding box center [83, 267] width 139 height 20
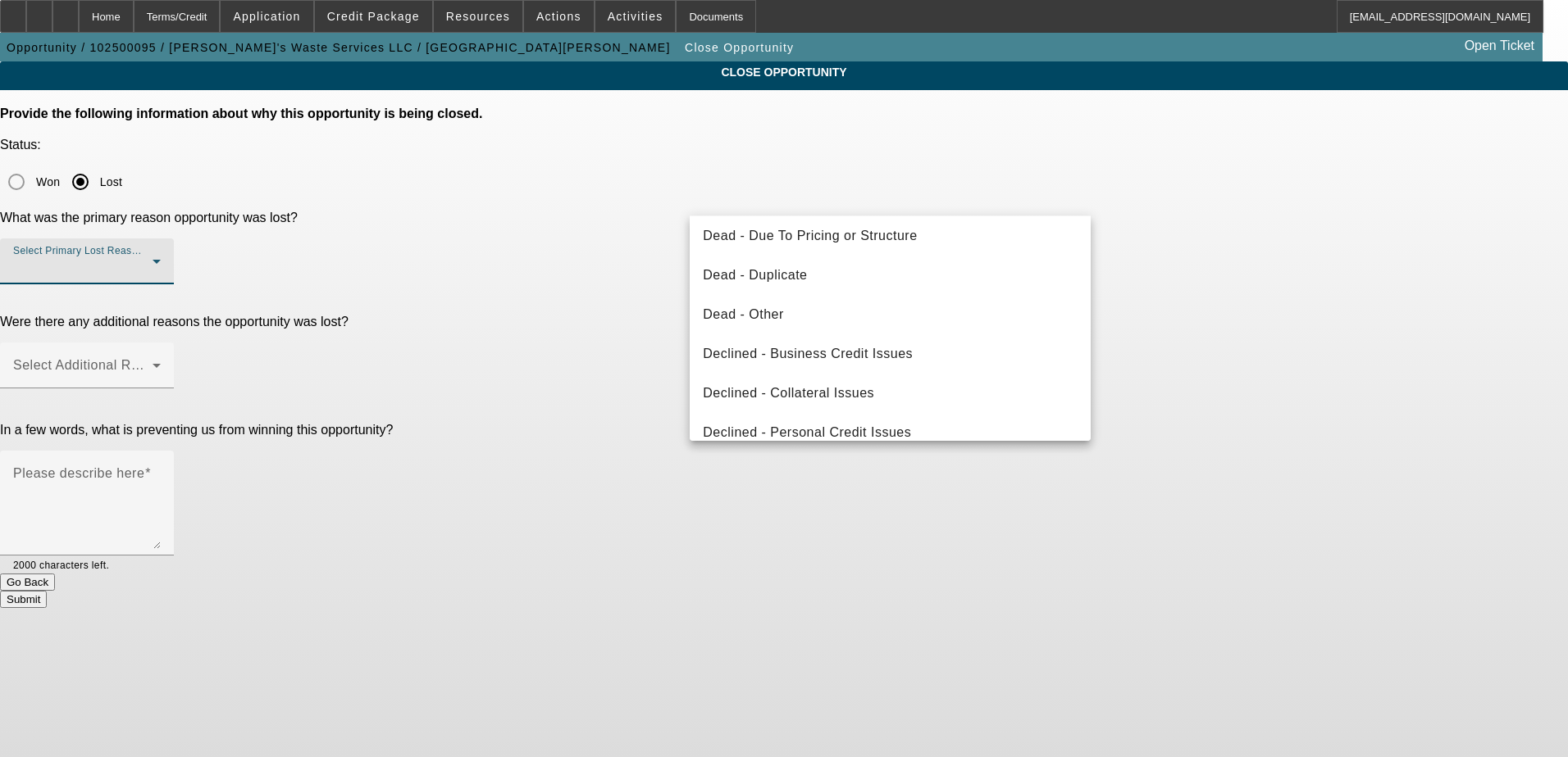
scroll to position [164, 0]
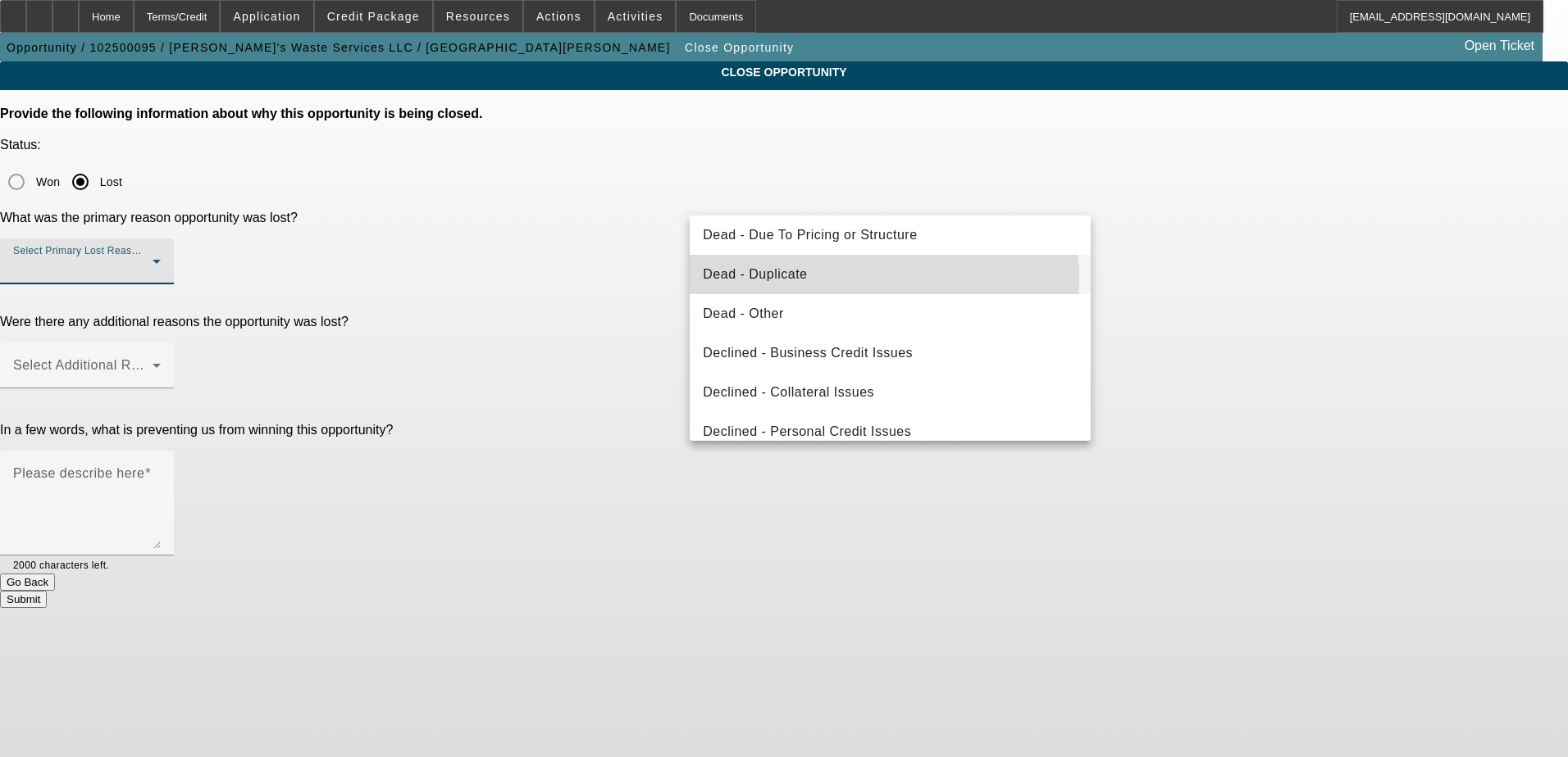
click at [864, 278] on mat-option "Dead - Duplicate" at bounding box center [890, 274] width 401 height 39
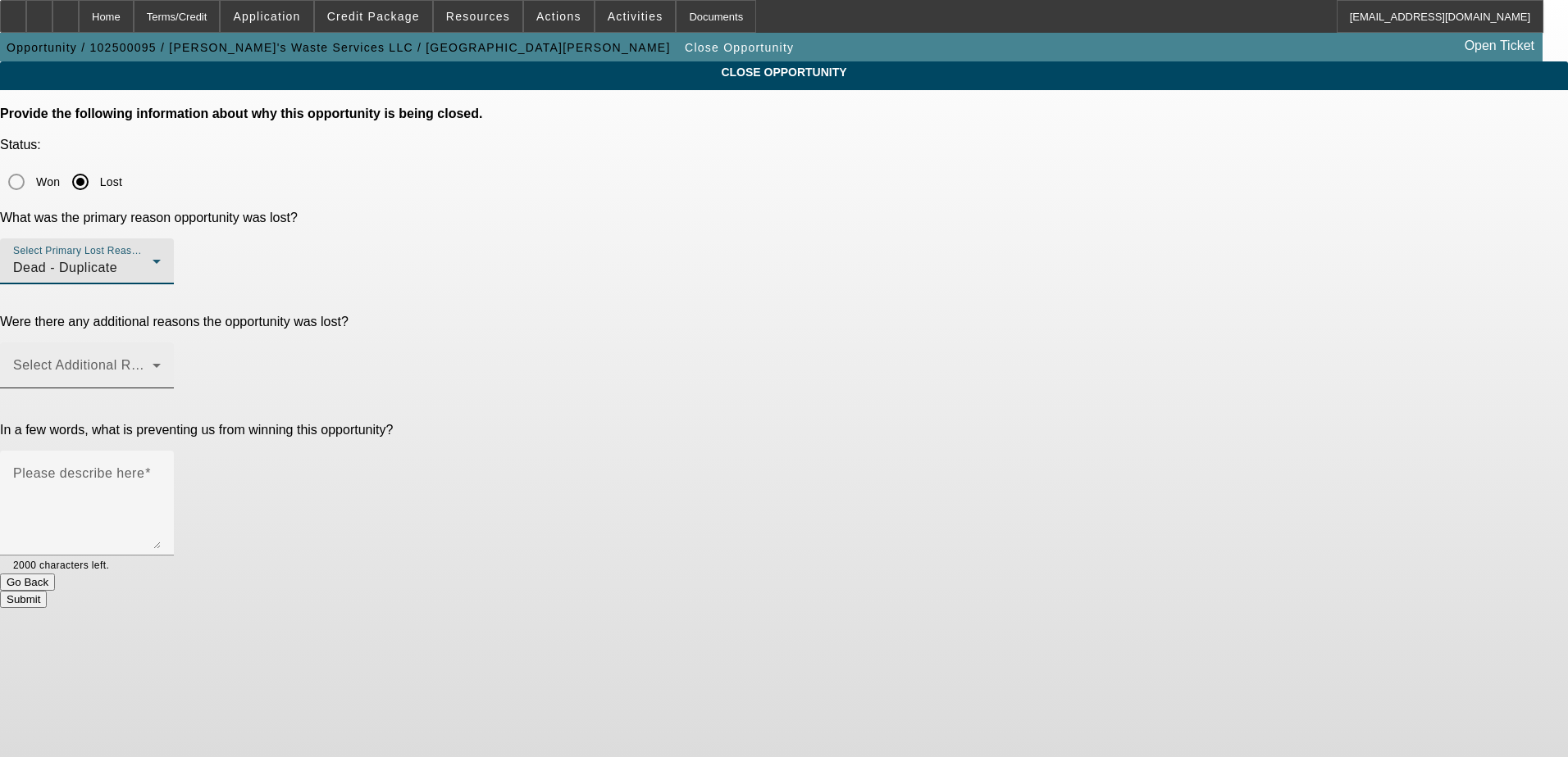
click at [175, 358] on mat-label "Select Additional Reasons" at bounding box center [94, 365] width 162 height 14
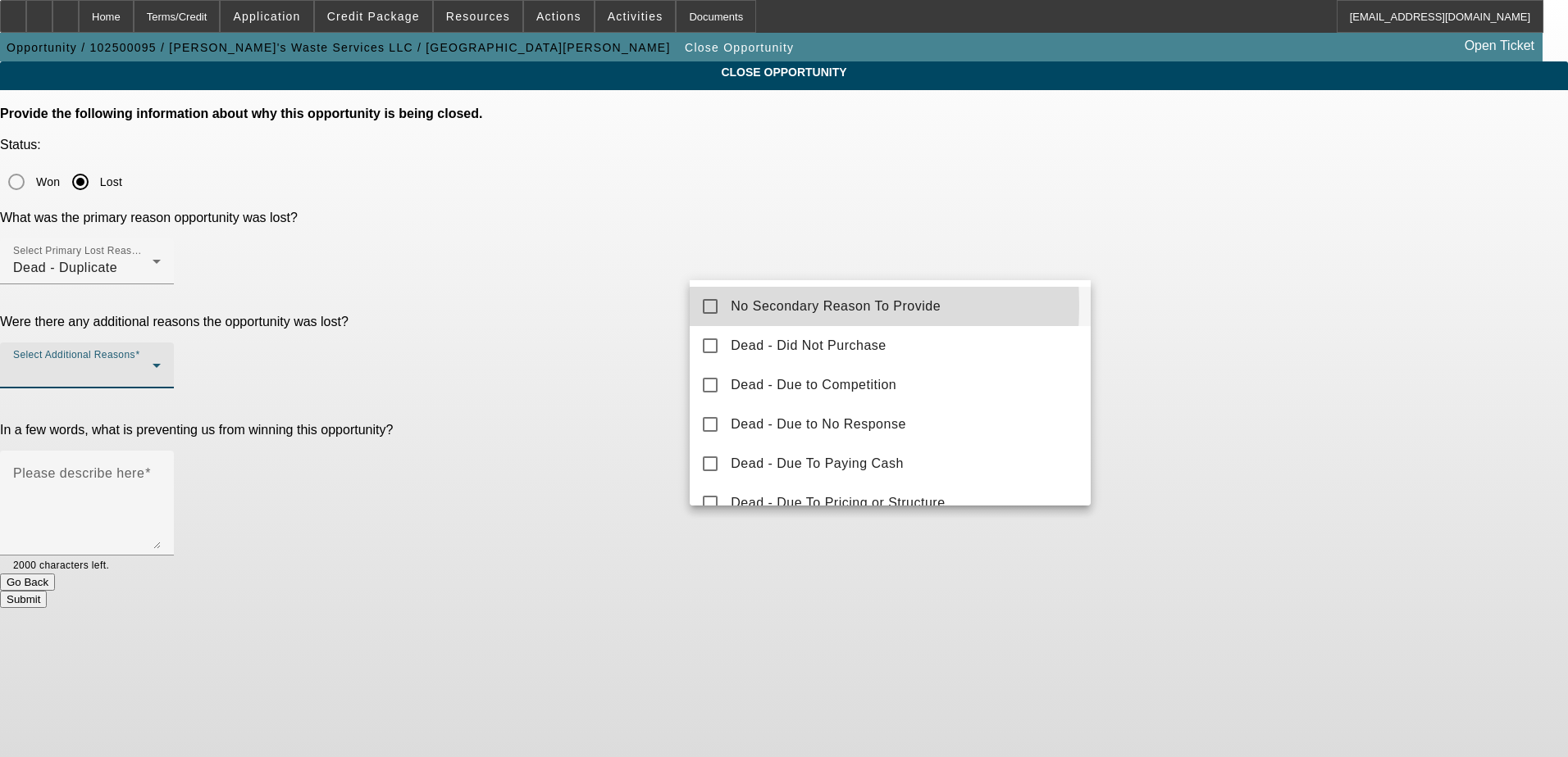
click at [711, 306] on mat-pseudo-checkbox at bounding box center [709, 306] width 15 height 15
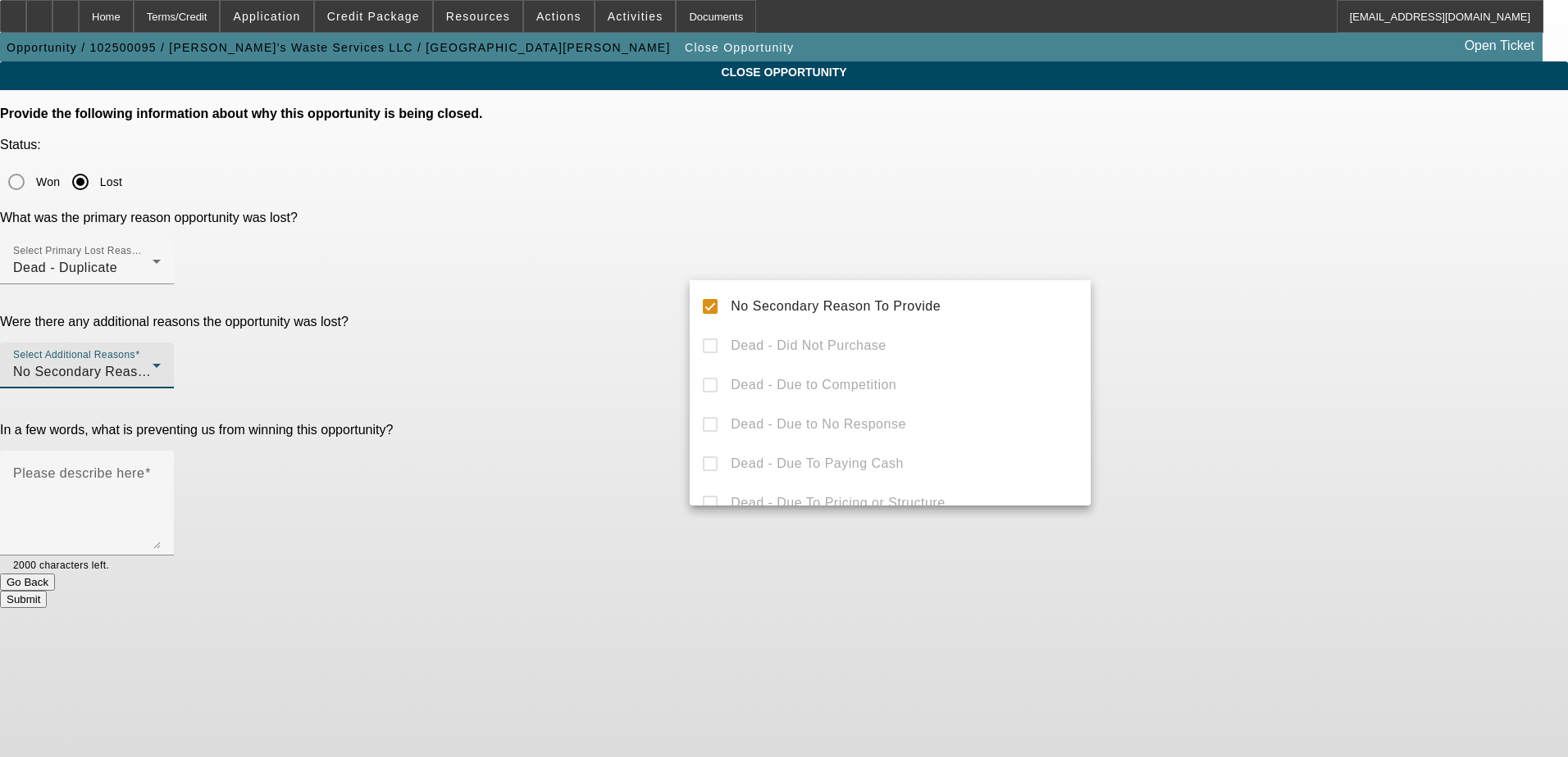
click at [1195, 339] on div at bounding box center [784, 378] width 1568 height 757
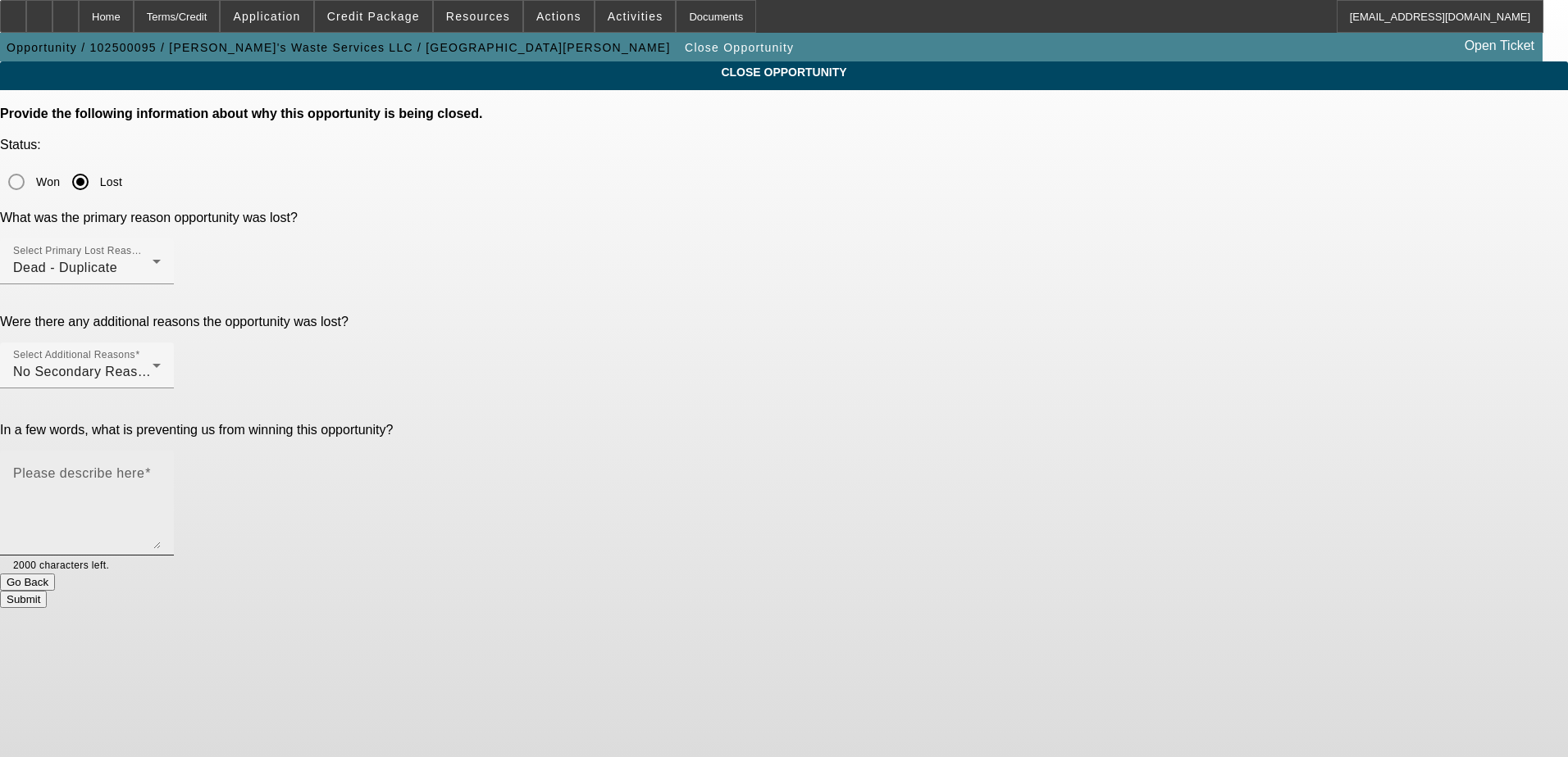
click at [160, 470] on textarea "Please describe here" at bounding box center [86, 510] width 147 height 78
type textarea "Duplicate"
click at [47, 591] on button "Submit" at bounding box center [24, 599] width 47 height 17
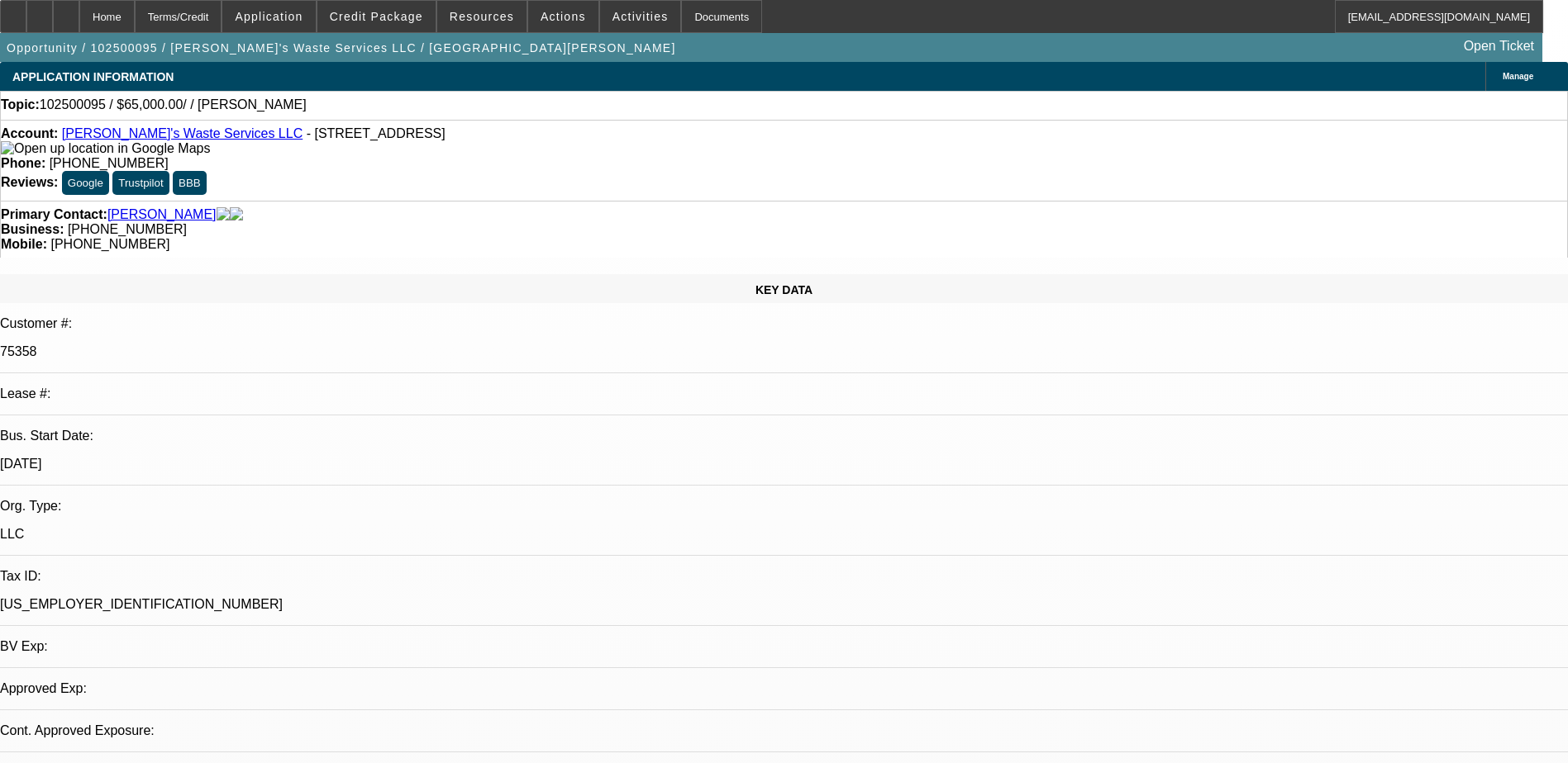
select select "0"
select select "2"
select select "0.1"
select select "1"
select select "2"
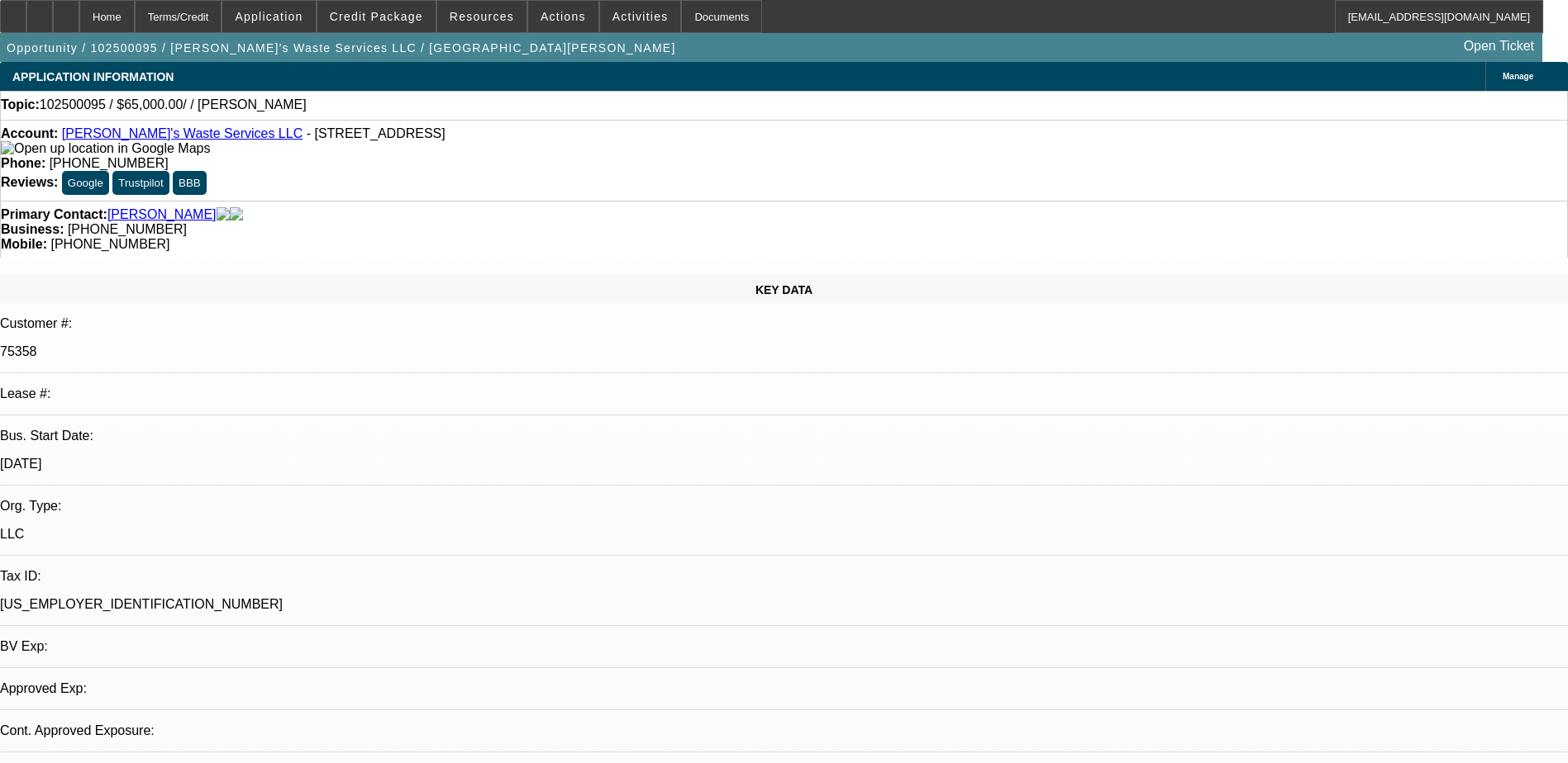
select select "4"
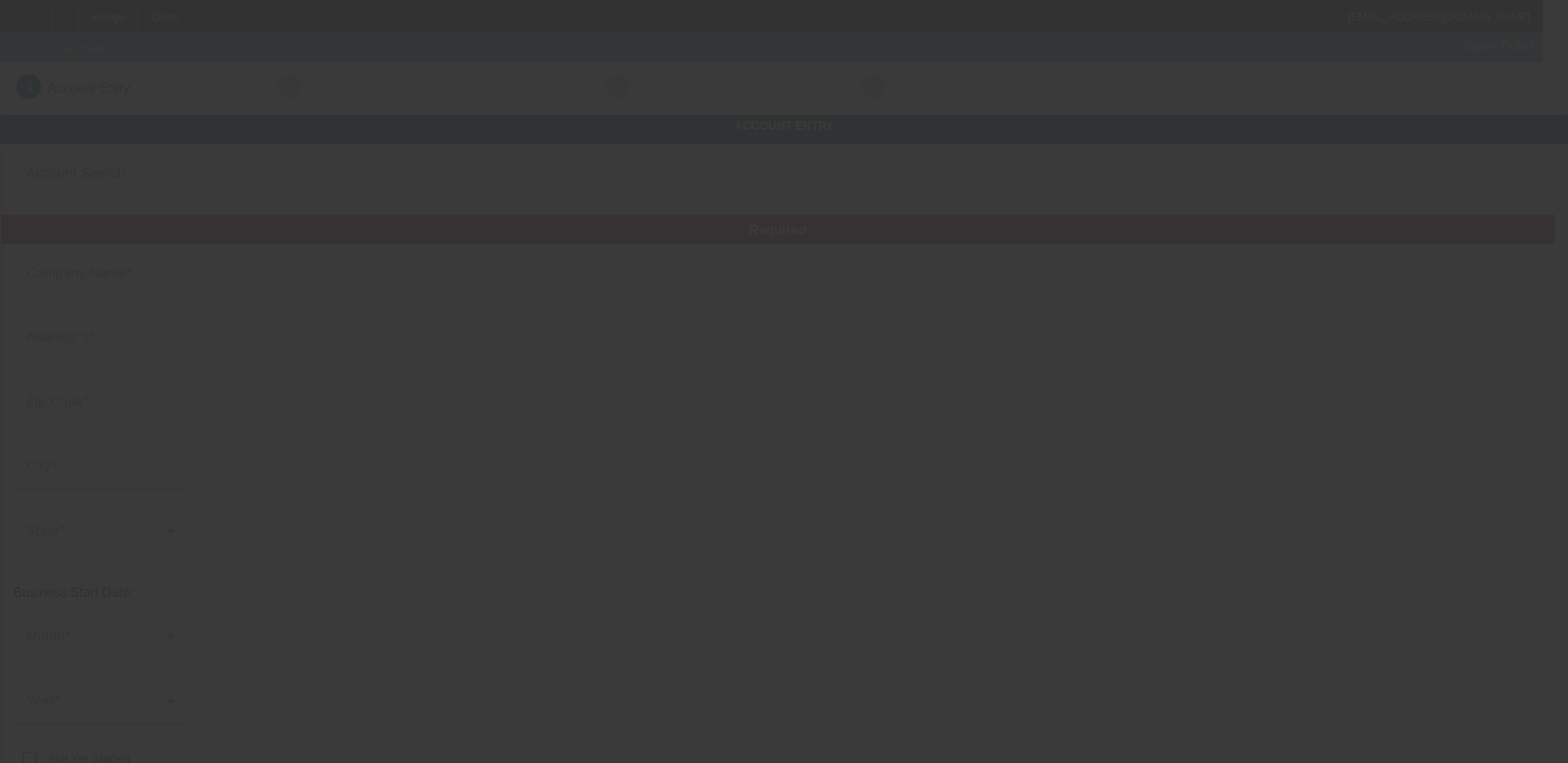
type input "[DATE]"
type input "[PERSON_NAME]'s Waste Services LLC"
type input "[STREET_ADDRESS]"
type input "63385"
type input "[GEOGRAPHIC_DATA]"
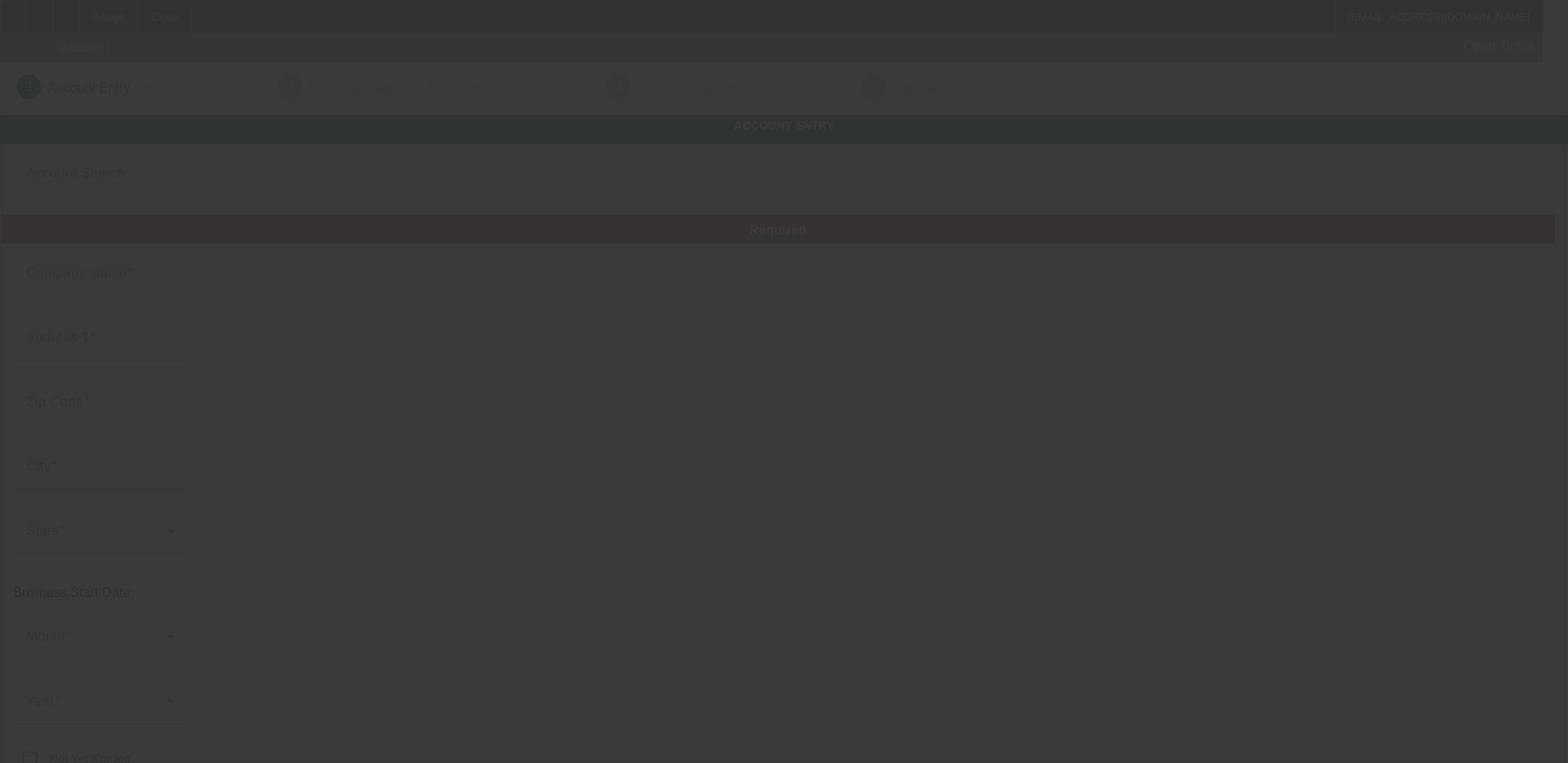
type input "[PHONE_NUMBER]"
type input "[EMAIL_ADDRESS][DOMAIN_NAME]"
type input "Saint [PERSON_NAME]"
type input "81-2024298"
type input "Portable Toilet Rentals"
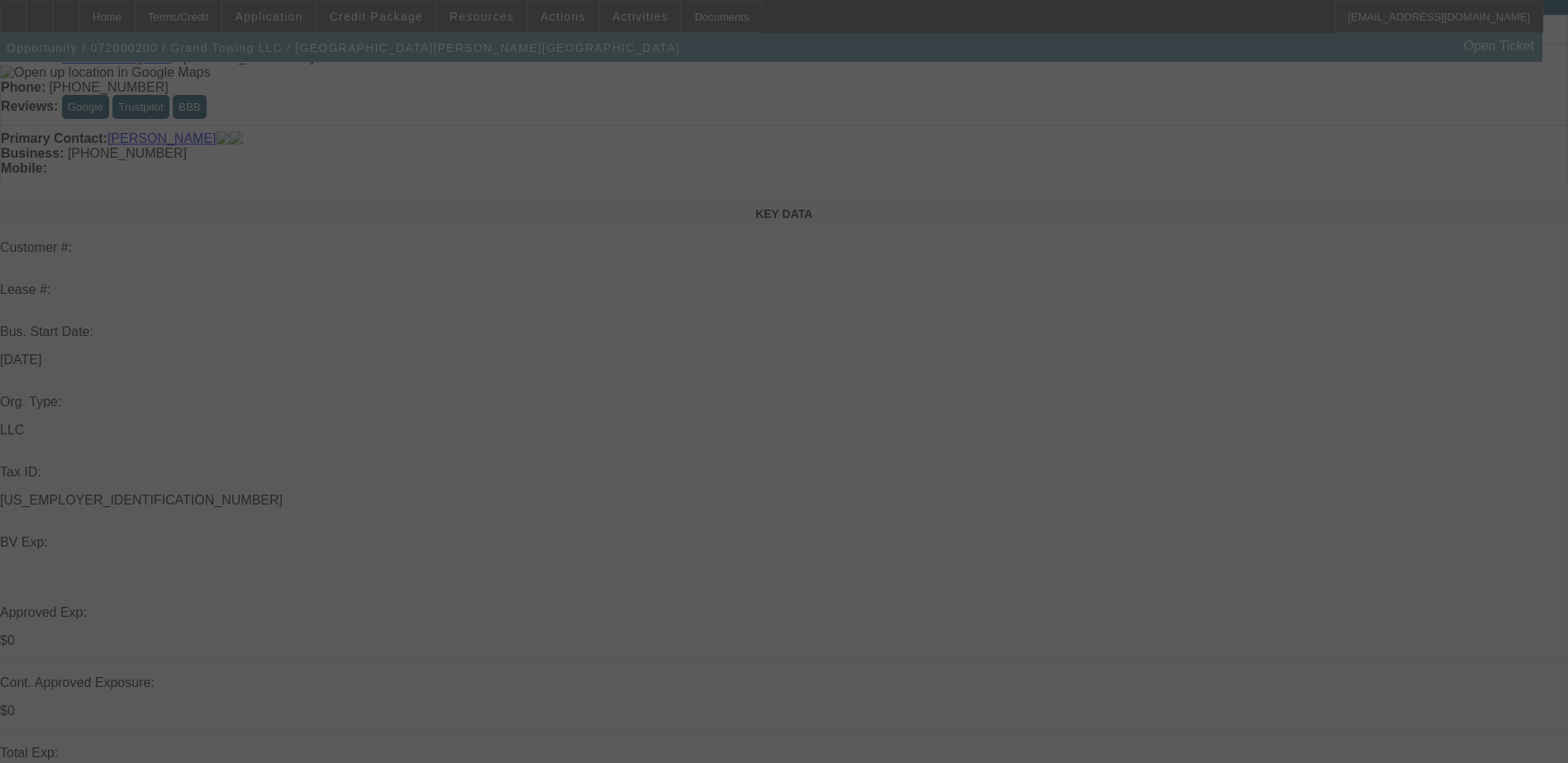
scroll to position [165, 0]
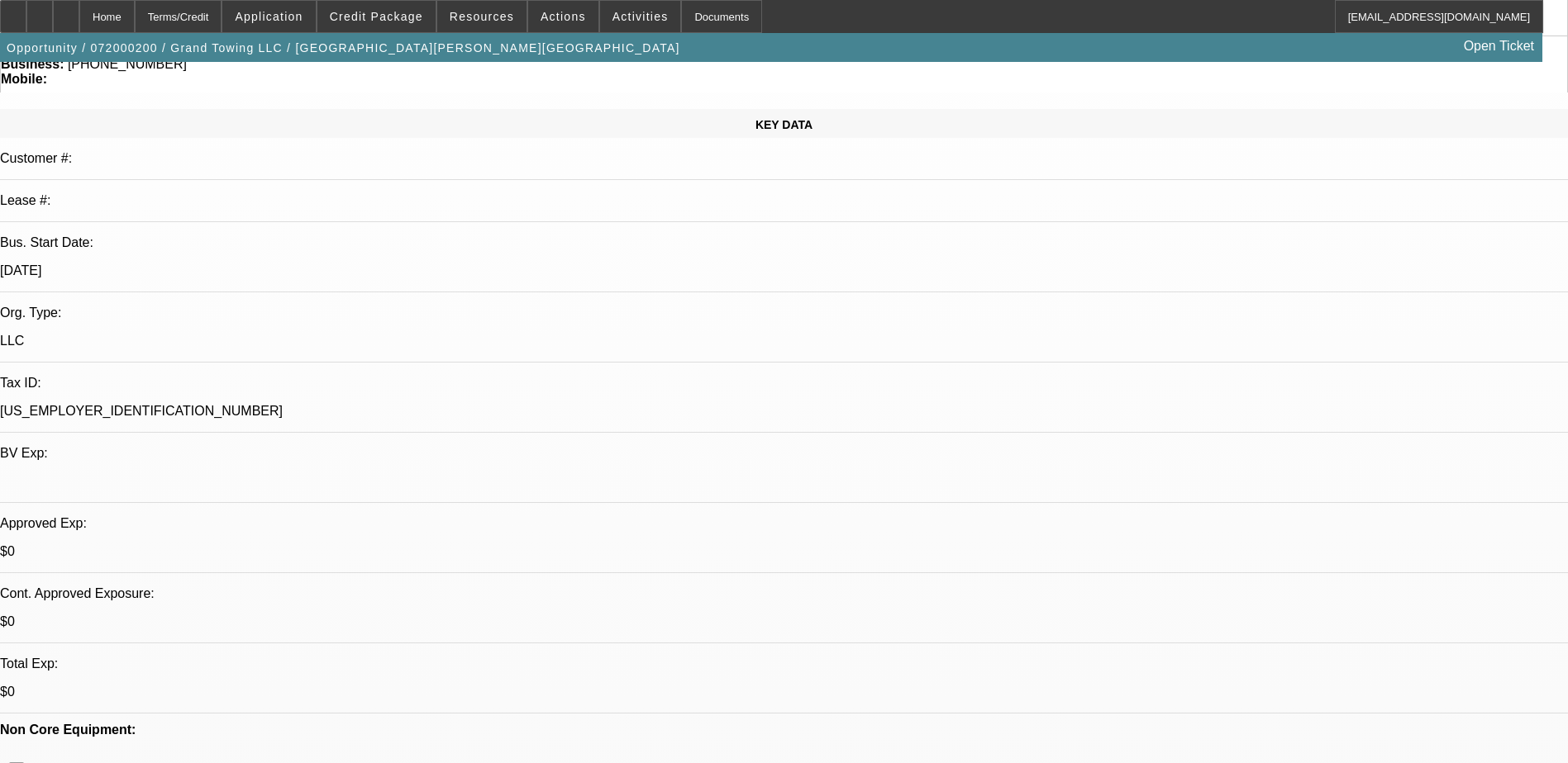
select select "0"
select select "2"
select select "0"
select select "2"
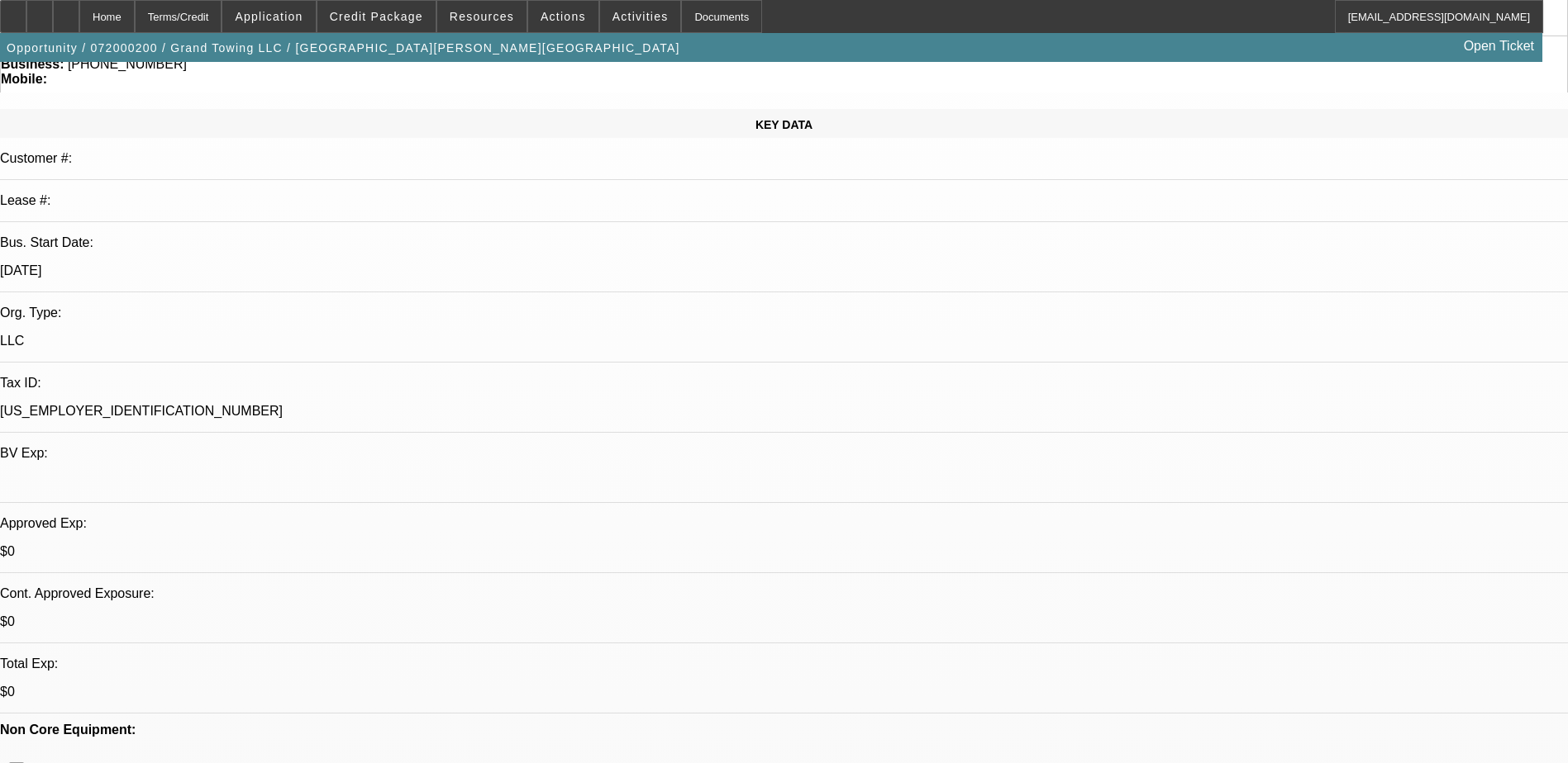
select select "0"
select select "2"
select select "0"
select select "2"
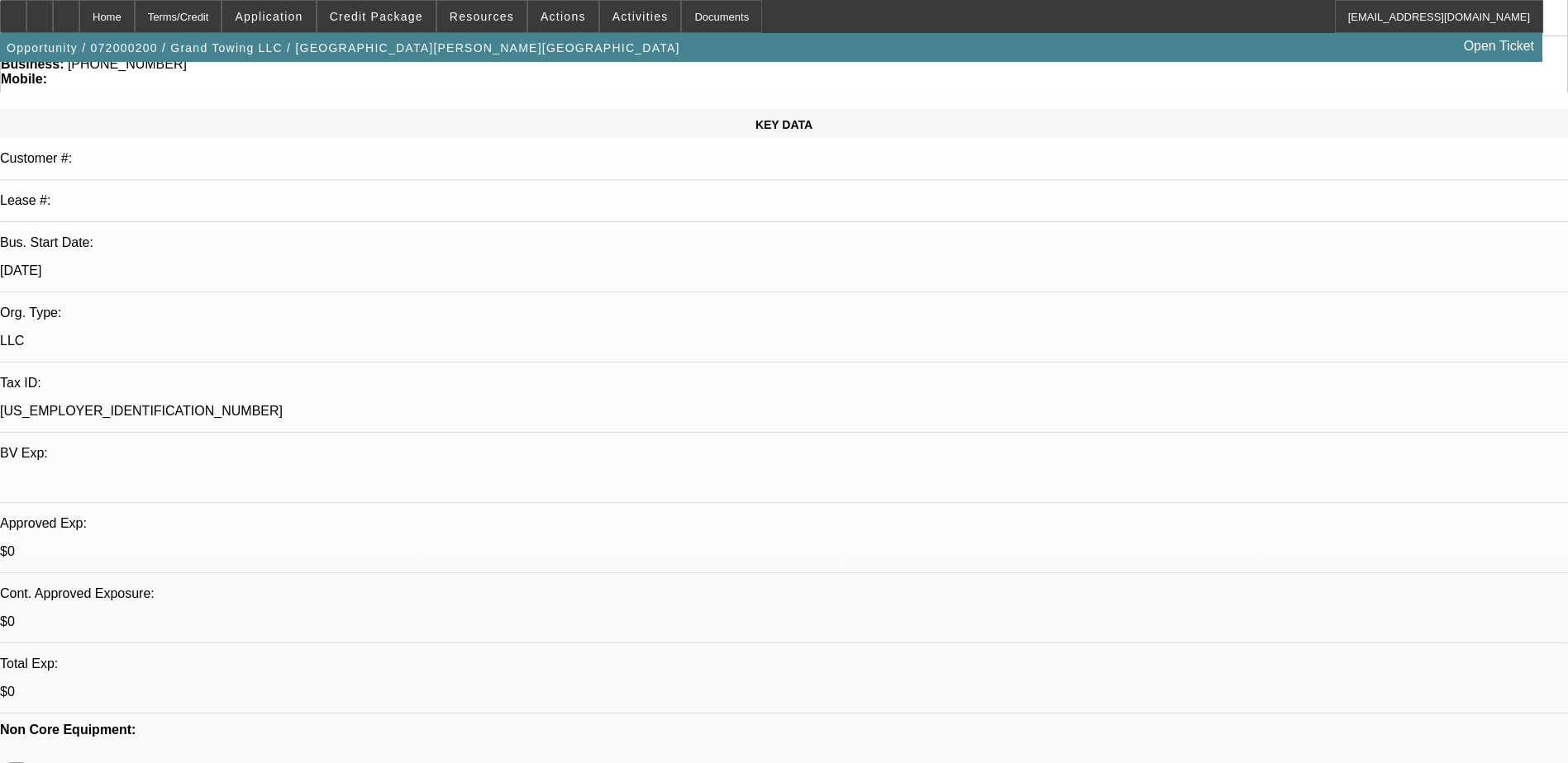
select select "0"
select select "1"
select select "2"
select select "6"
select select "1"
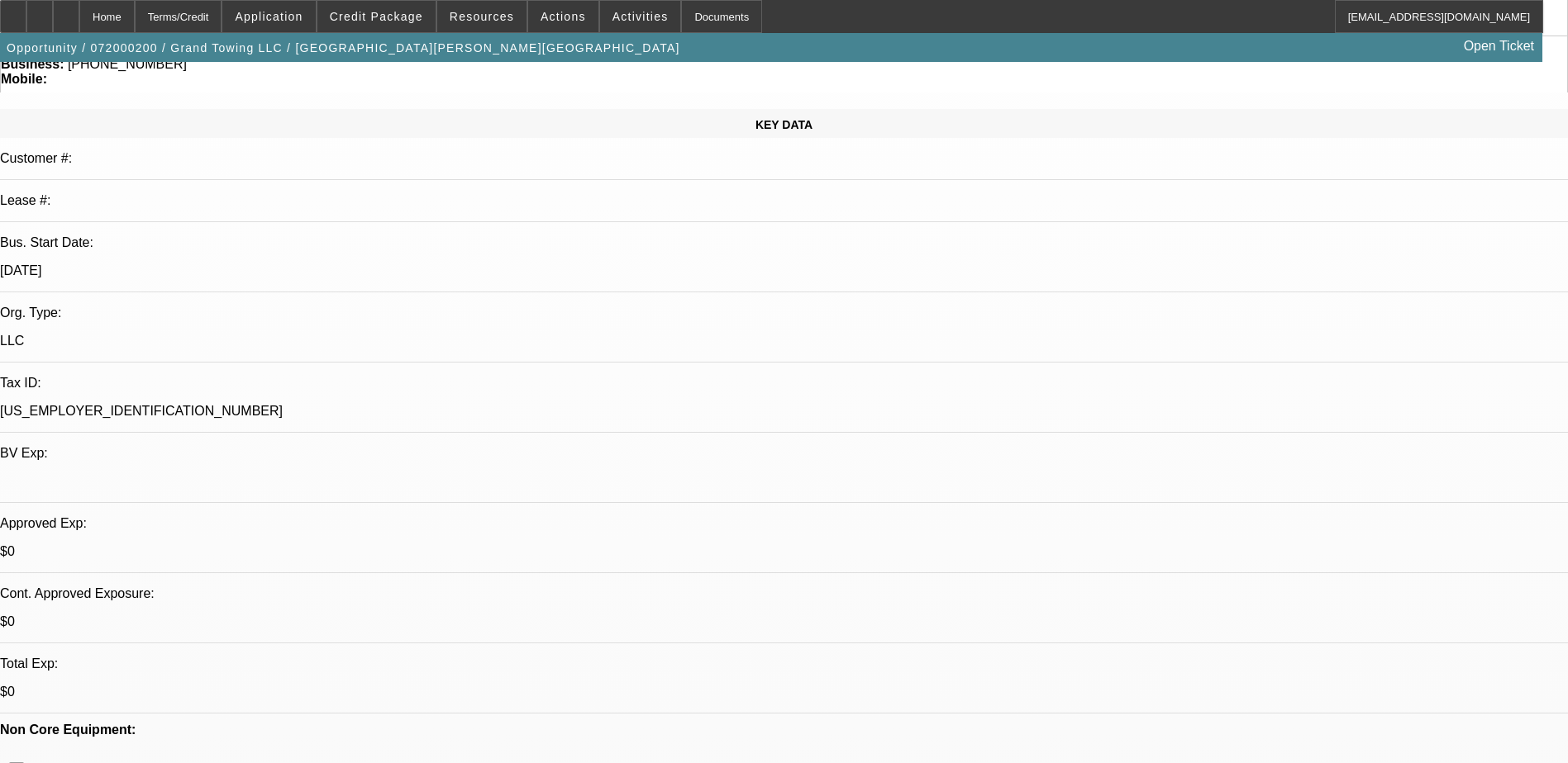
select select "2"
select select "6"
select select "1"
select select "2"
select select "6"
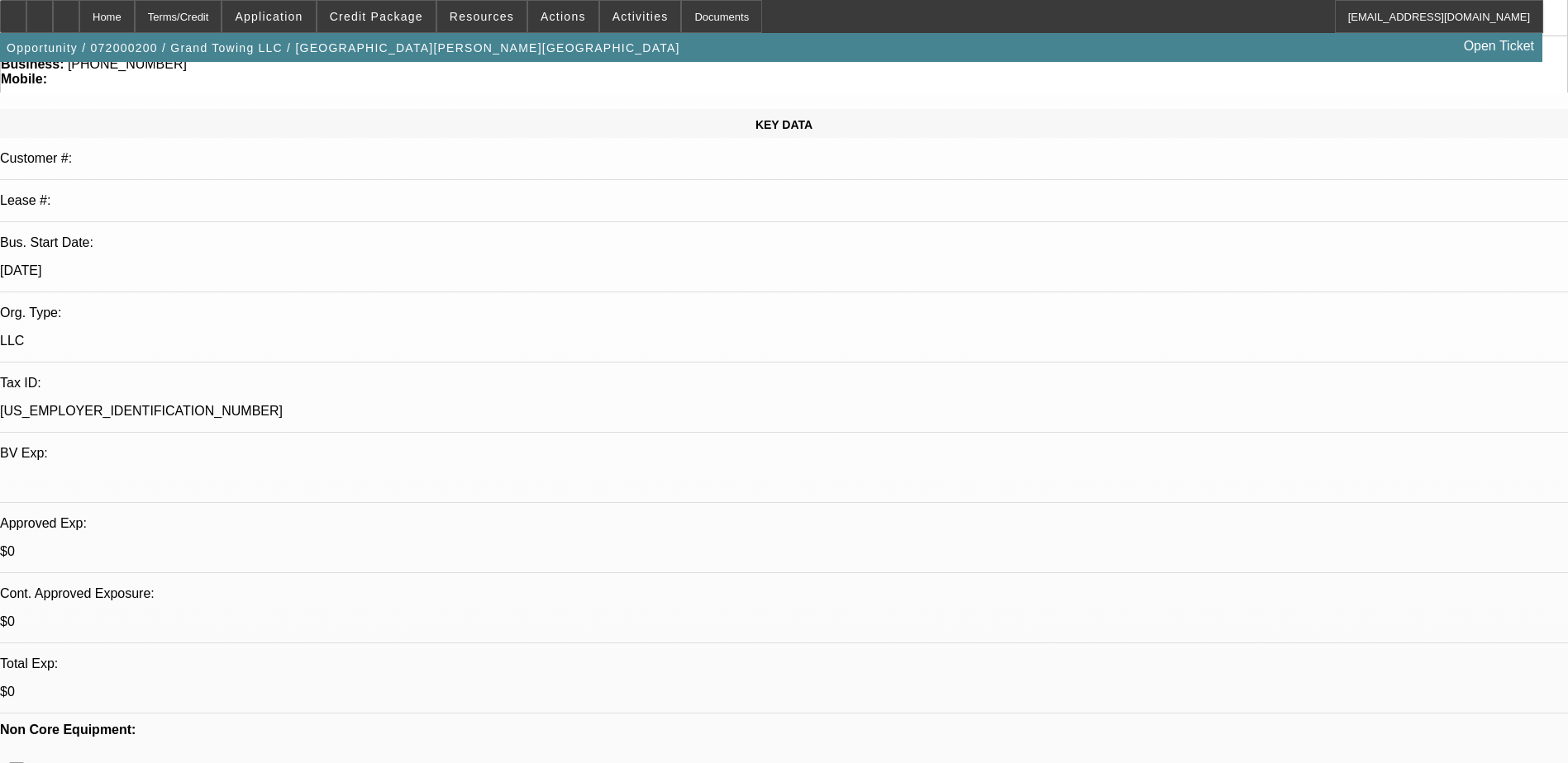
select select "1"
select select "2"
select select "6"
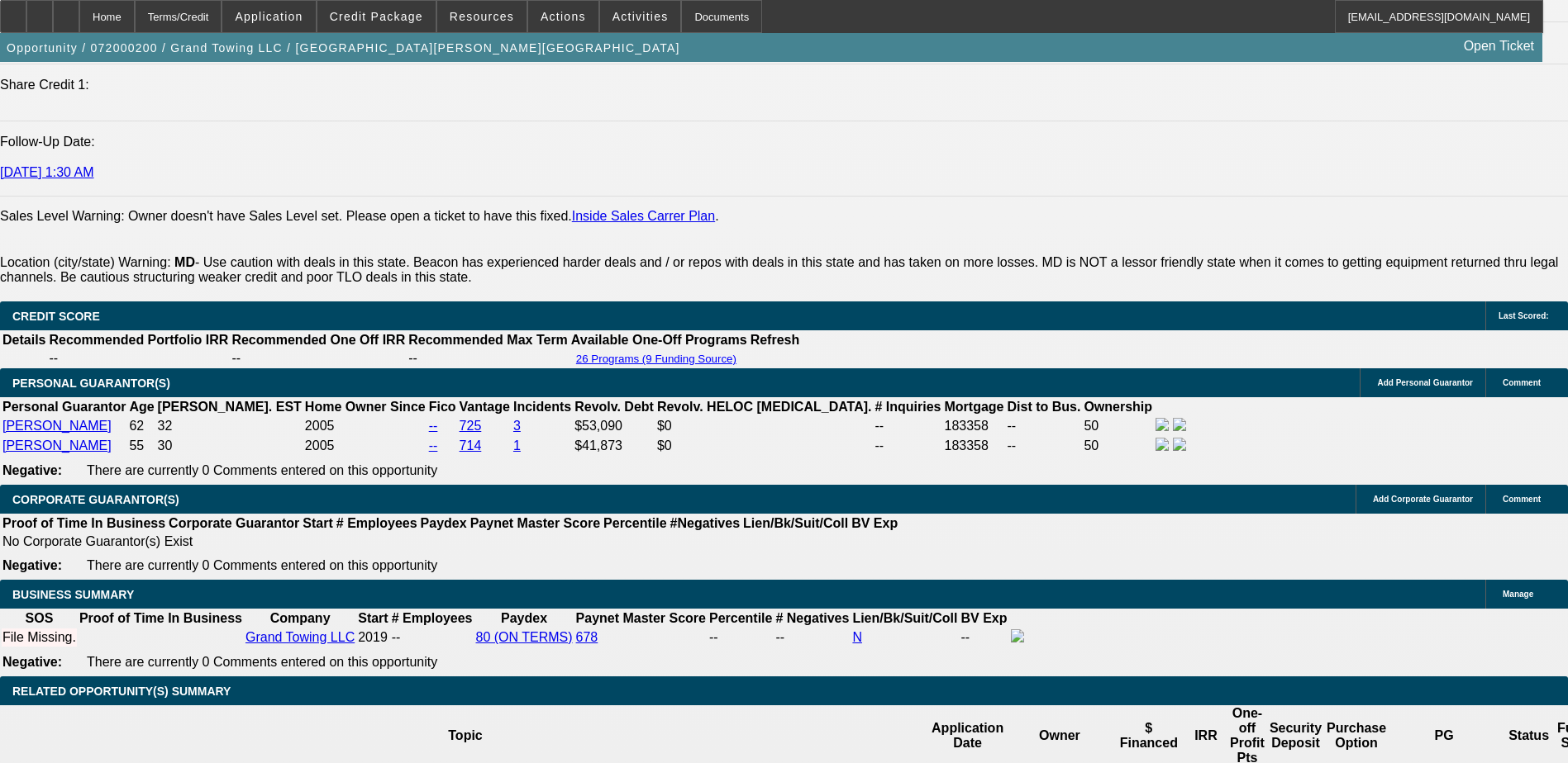
scroll to position [2230, 0]
